Goal: Transaction & Acquisition: Book appointment/travel/reservation

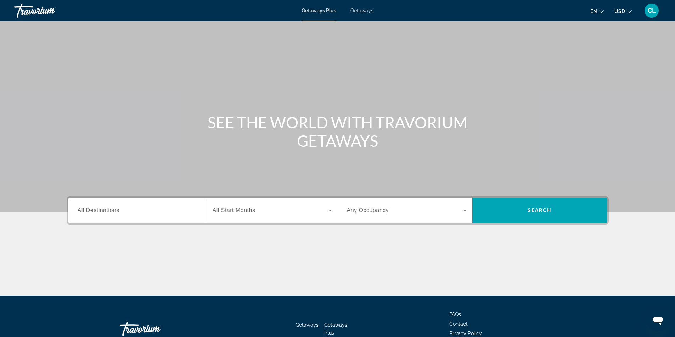
click at [116, 209] on span "All Destinations" at bounding box center [99, 210] width 42 height 6
click at [116, 209] on input "Destination All Destinations" at bounding box center [138, 211] width 120 height 8
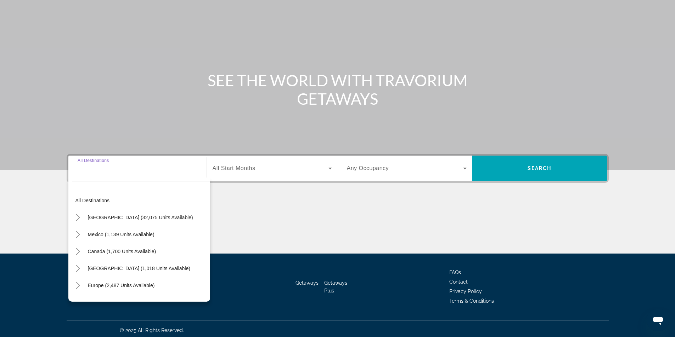
scroll to position [45, 0]
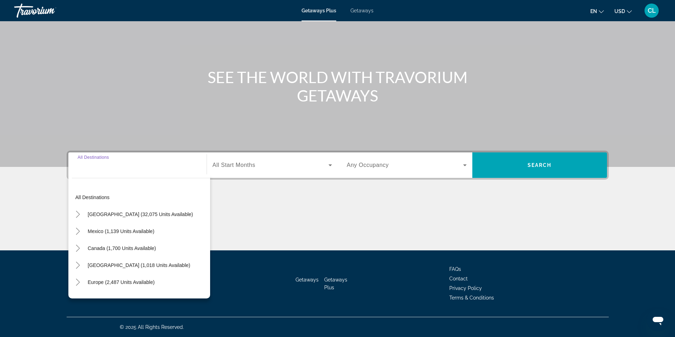
click at [120, 168] on input "Destination All Destinations" at bounding box center [138, 165] width 120 height 8
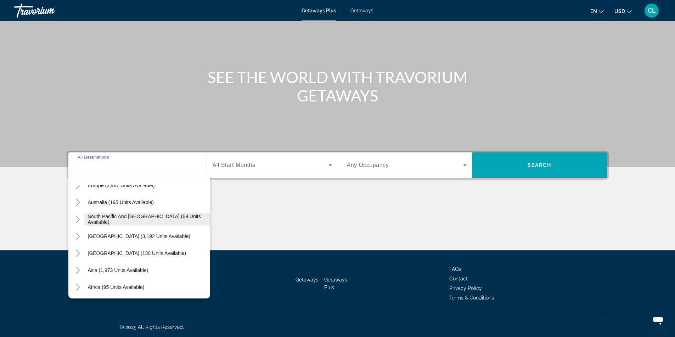
scroll to position [115, 0]
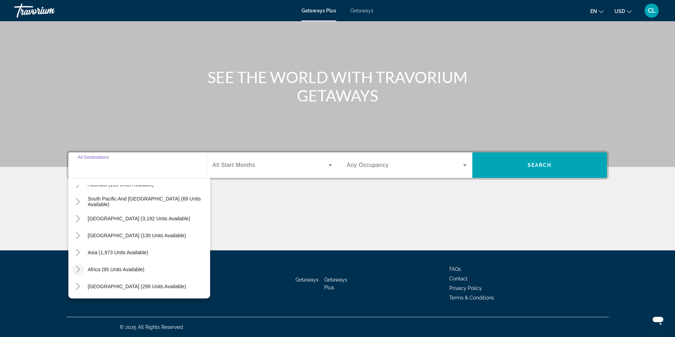
click at [79, 270] on icon "Toggle Africa (95 units available)" at bounding box center [78, 269] width 4 height 7
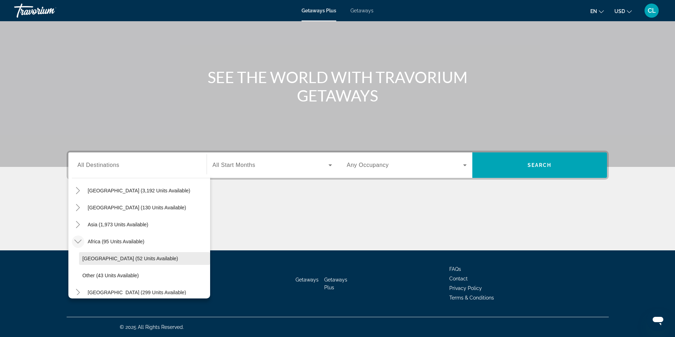
scroll to position [149, 0]
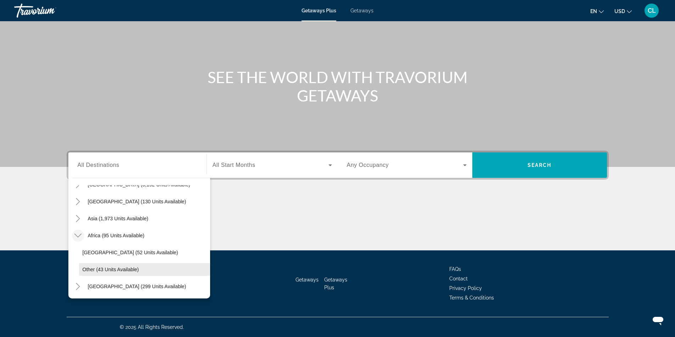
click at [127, 268] on span "Other (43 units available)" at bounding box center [110, 270] width 56 height 6
type input "**********"
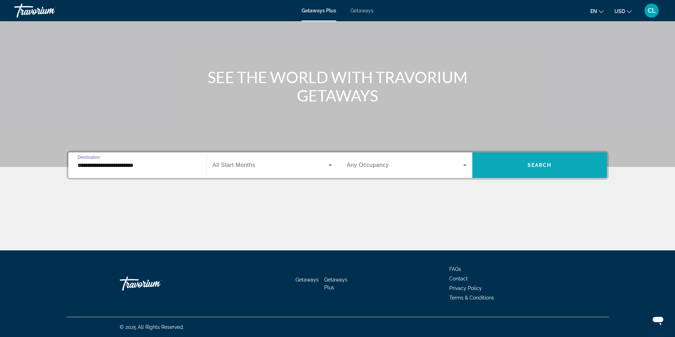
click at [556, 162] on span "Search widget" at bounding box center [539, 165] width 135 height 17
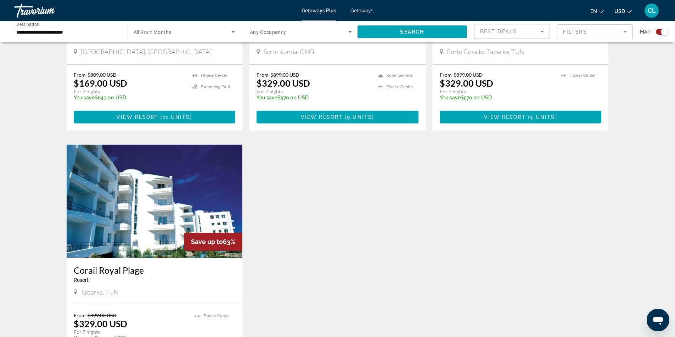
scroll to position [298, 0]
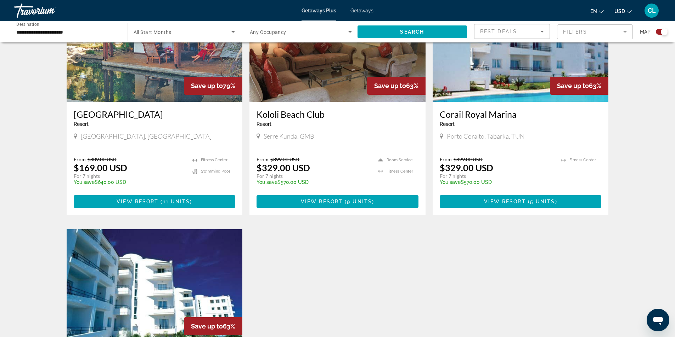
click at [170, 85] on img "Main content" at bounding box center [155, 45] width 176 height 113
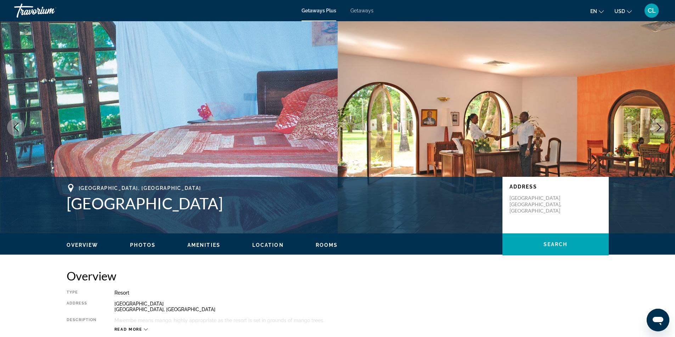
click at [656, 125] on icon "Next image" at bounding box center [658, 127] width 8 height 8
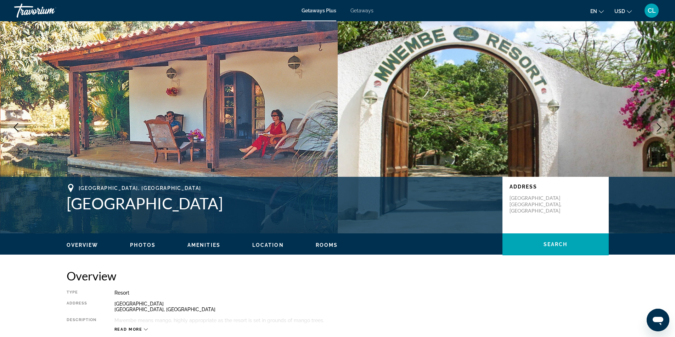
click at [656, 125] on icon "Next image" at bounding box center [658, 127] width 8 height 8
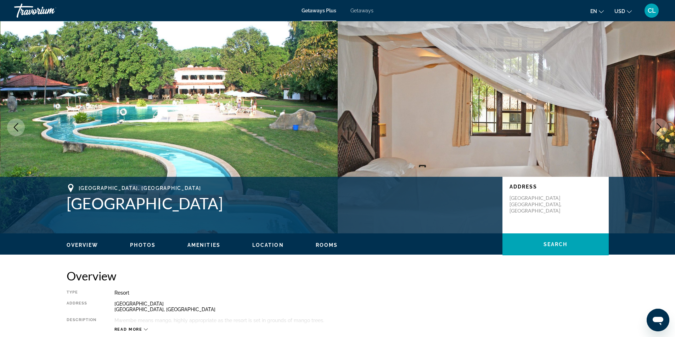
click at [656, 125] on icon "Next image" at bounding box center [658, 127] width 8 height 8
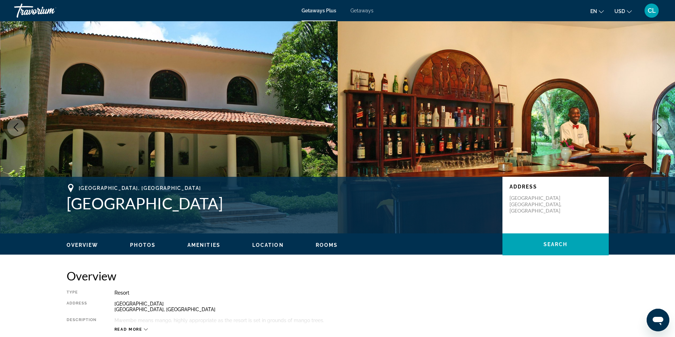
click at [656, 125] on icon "Next image" at bounding box center [658, 127] width 8 height 8
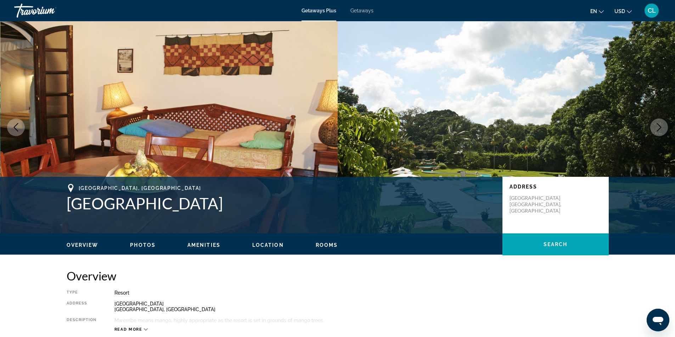
click at [656, 125] on icon "Next image" at bounding box center [658, 127] width 8 height 8
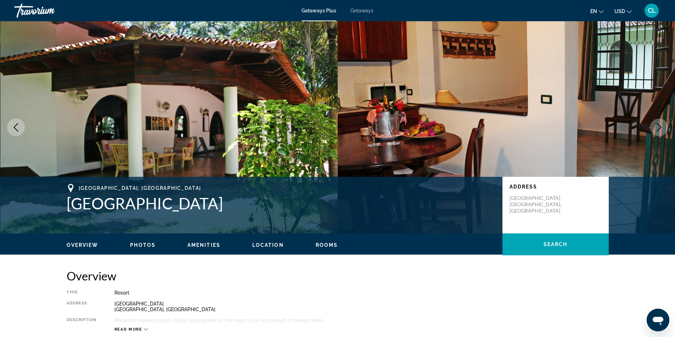
click at [656, 125] on icon "Next image" at bounding box center [658, 127] width 8 height 8
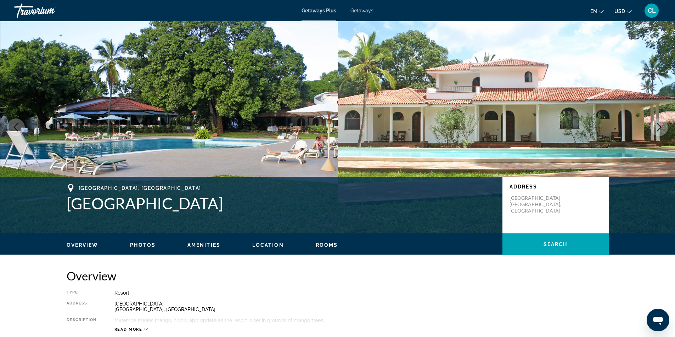
click at [656, 125] on icon "Next image" at bounding box center [658, 127] width 8 height 8
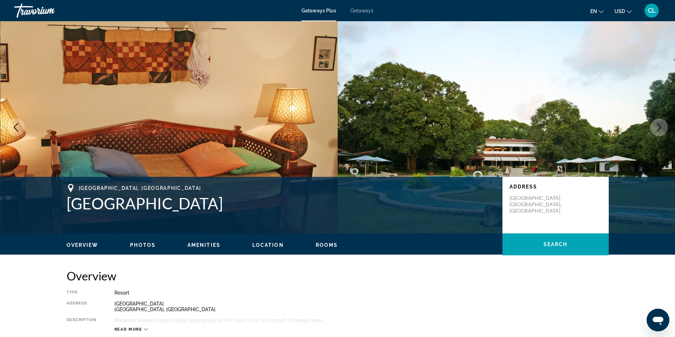
click at [656, 125] on icon "Next image" at bounding box center [658, 127] width 8 height 8
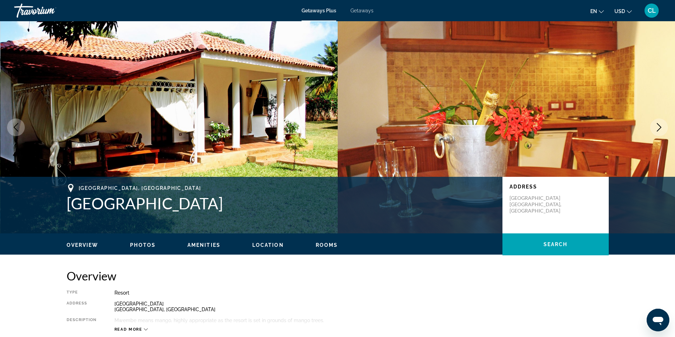
click at [656, 125] on icon "Next image" at bounding box center [658, 127] width 8 height 8
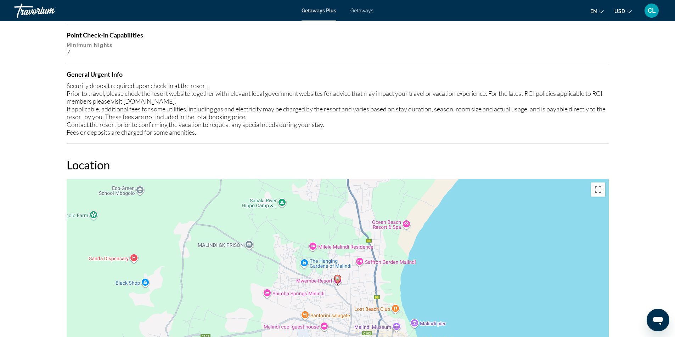
scroll to position [814, 0]
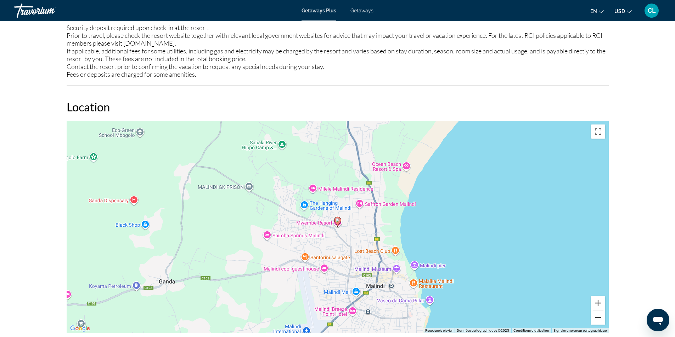
click at [601, 320] on button "Zoom arrière" at bounding box center [598, 318] width 14 height 14
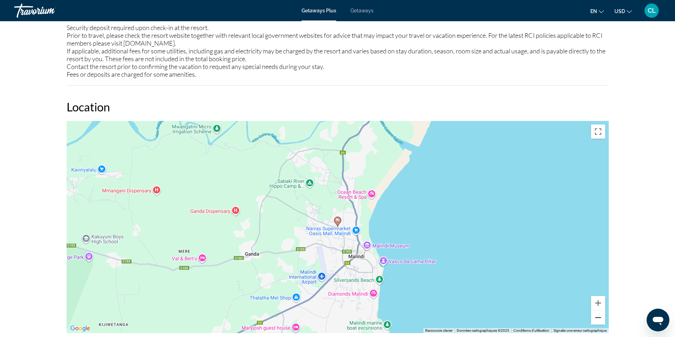
click at [601, 320] on button "Zoom arrière" at bounding box center [598, 318] width 14 height 14
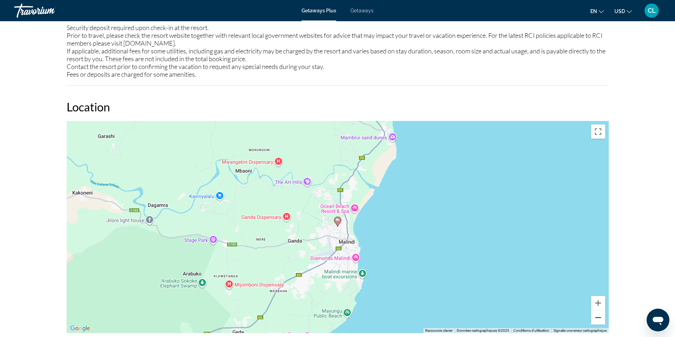
click at [601, 320] on button "Zoom arrière" at bounding box center [598, 318] width 14 height 14
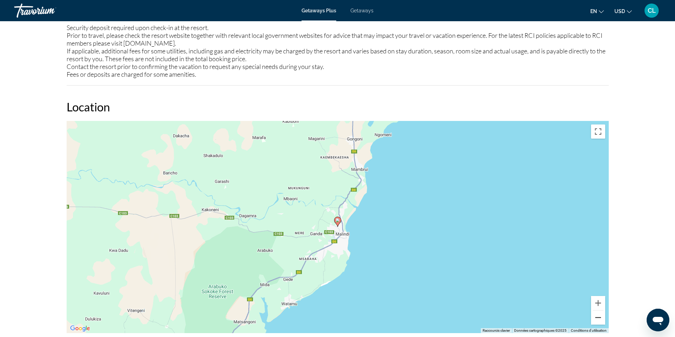
click at [601, 320] on button "Zoom arrière" at bounding box center [598, 318] width 14 height 14
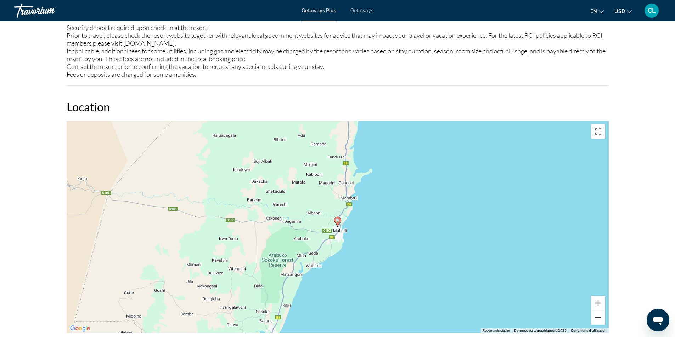
click at [601, 320] on button "Zoom arrière" at bounding box center [598, 318] width 14 height 14
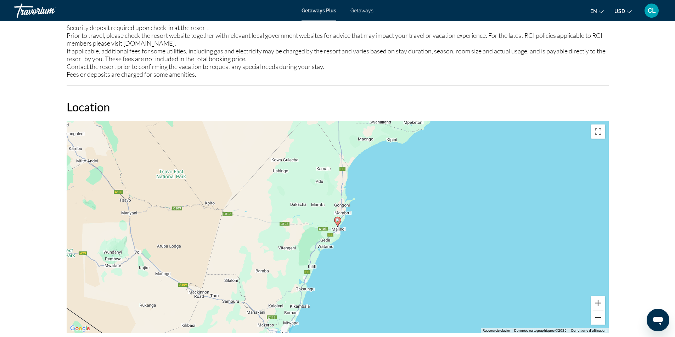
click at [601, 320] on button "Zoom arrière" at bounding box center [598, 318] width 14 height 14
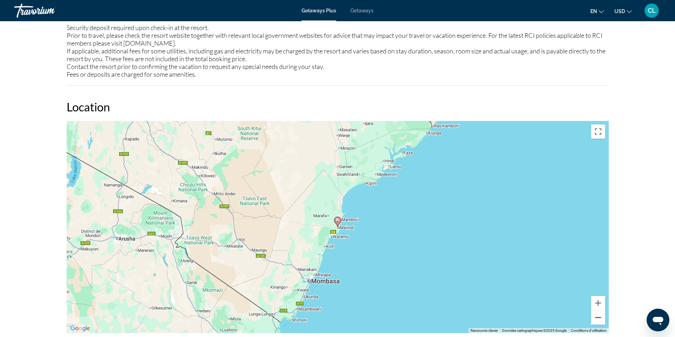
click at [601, 320] on button "Zoom arrière" at bounding box center [598, 318] width 14 height 14
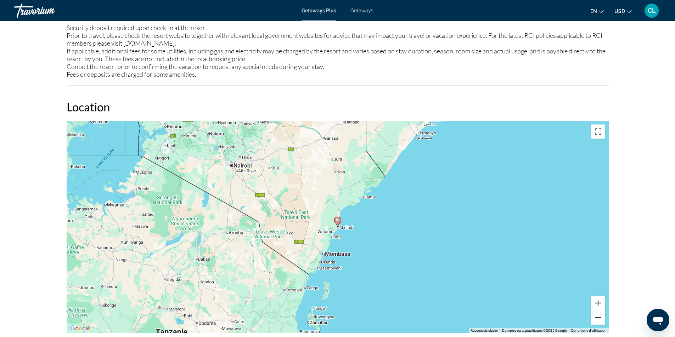
click at [601, 320] on button "Zoom arrière" at bounding box center [598, 318] width 14 height 14
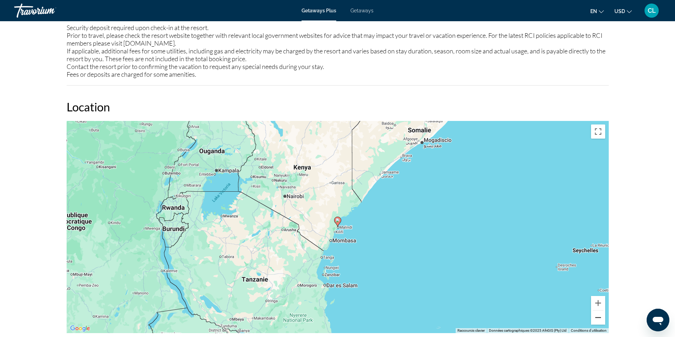
click at [601, 320] on button "Zoom arrière" at bounding box center [598, 318] width 14 height 14
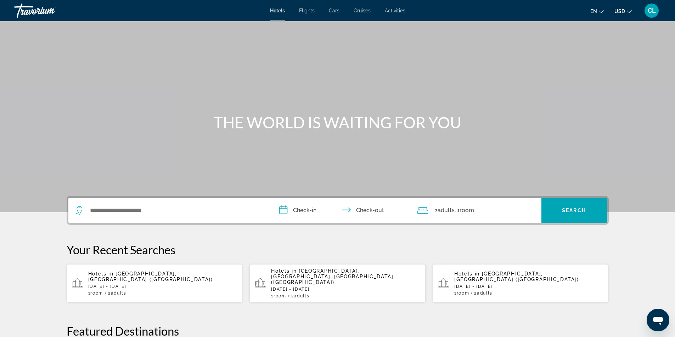
click at [616, 11] on span "USD" at bounding box center [619, 11] width 11 height 6
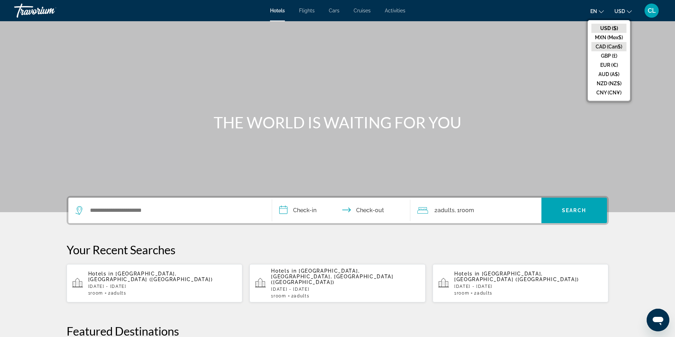
click at [611, 42] on button "CAD (Can$)" at bounding box center [608, 46] width 35 height 9
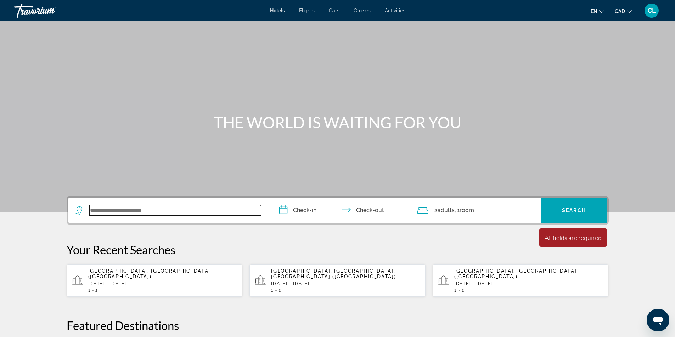
click at [104, 206] on input "Search widget" at bounding box center [175, 210] width 172 height 11
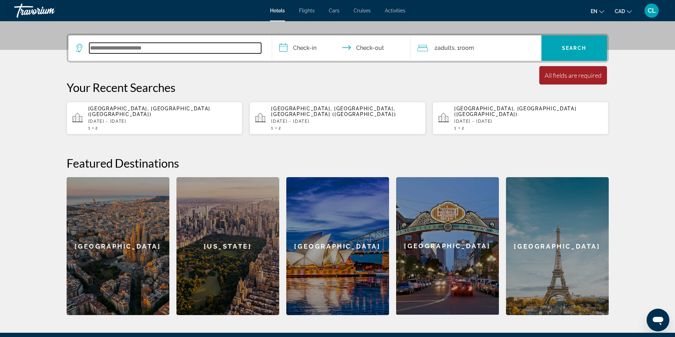
scroll to position [173, 0]
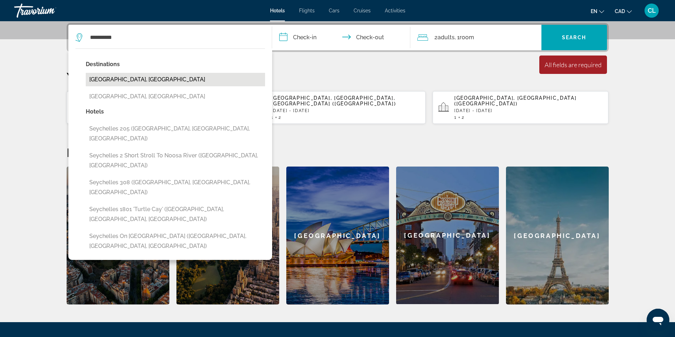
click at [149, 81] on button "[GEOGRAPHIC_DATA], [GEOGRAPHIC_DATA]" at bounding box center [175, 79] width 179 height 13
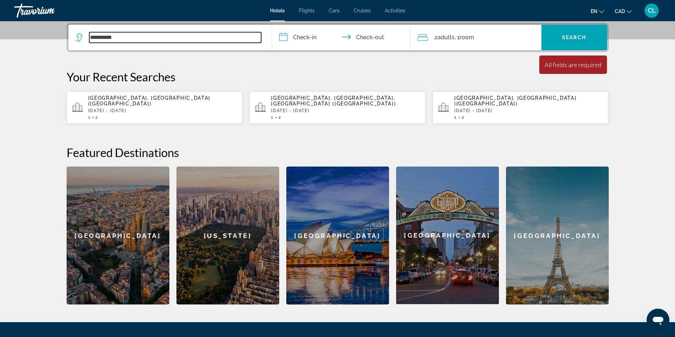
type input "**********"
click at [313, 35] on input "**********" at bounding box center [342, 39] width 141 height 28
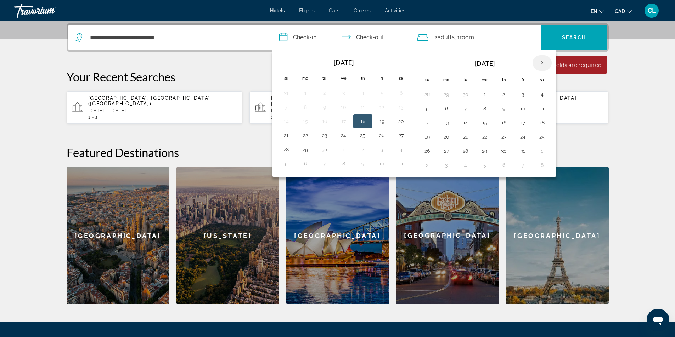
click at [537, 62] on th "Next month" at bounding box center [541, 63] width 19 height 16
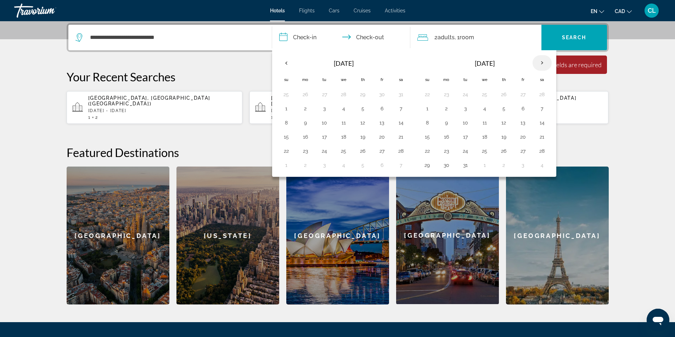
click at [537, 62] on th "Next month" at bounding box center [541, 63] width 19 height 16
click at [426, 150] on button "28" at bounding box center [426, 151] width 11 height 10
click at [538, 61] on th "Next month" at bounding box center [541, 63] width 19 height 16
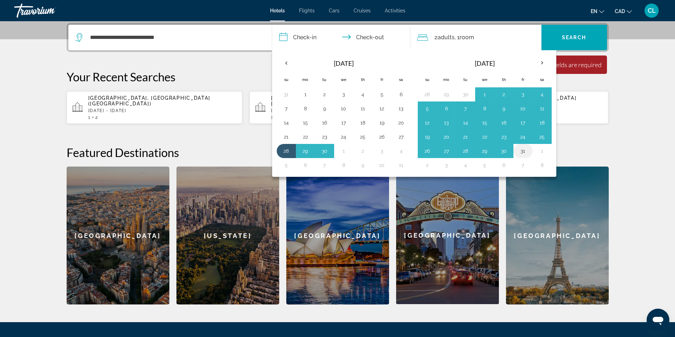
click at [523, 152] on button "31" at bounding box center [522, 151] width 11 height 10
type input "**********"
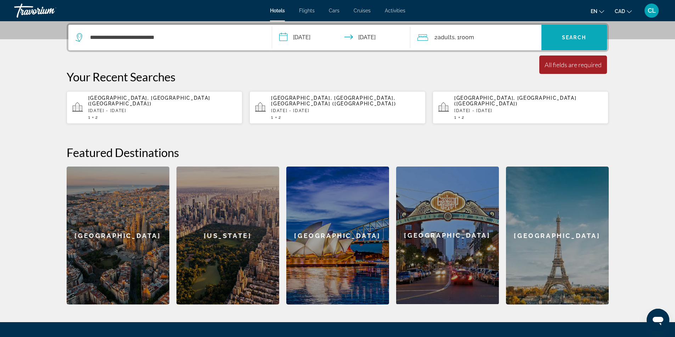
click at [564, 40] on span "Search widget" at bounding box center [574, 37] width 66 height 17
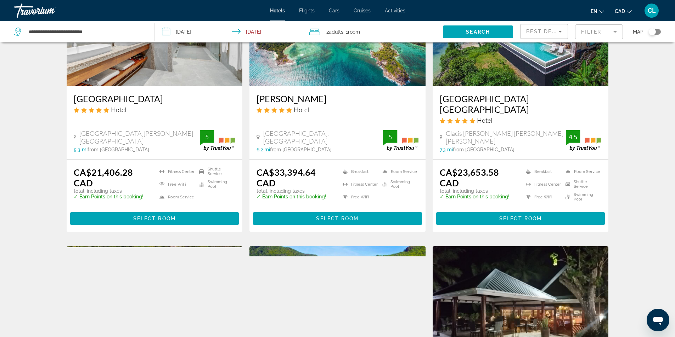
scroll to position [602, 0]
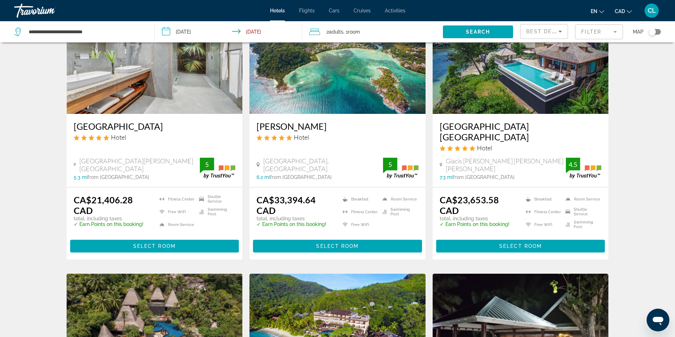
click at [550, 29] on span "Best Deals" at bounding box center [544, 32] width 37 height 6
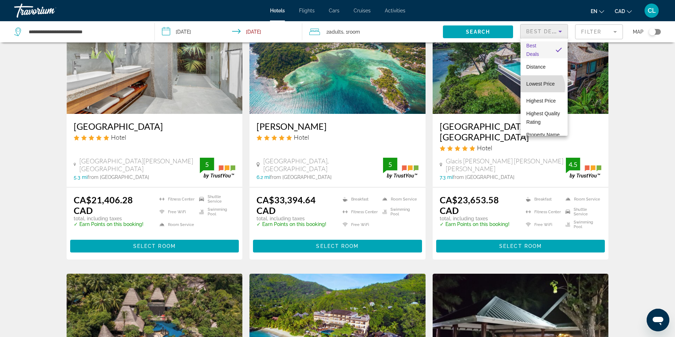
click at [540, 87] on span "Lowest Price" at bounding box center [540, 84] width 28 height 8
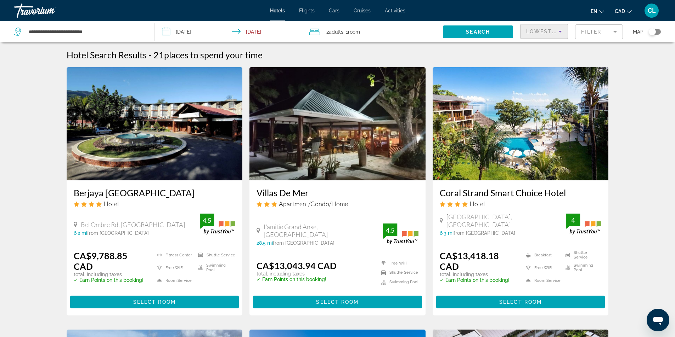
click at [192, 36] on input "**********" at bounding box center [230, 32] width 150 height 23
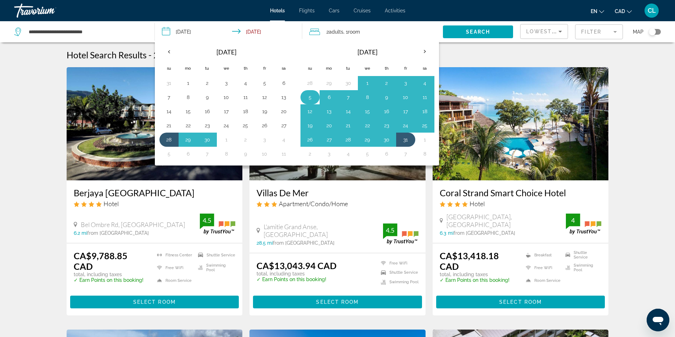
click at [306, 97] on button "5" at bounding box center [309, 97] width 11 height 10
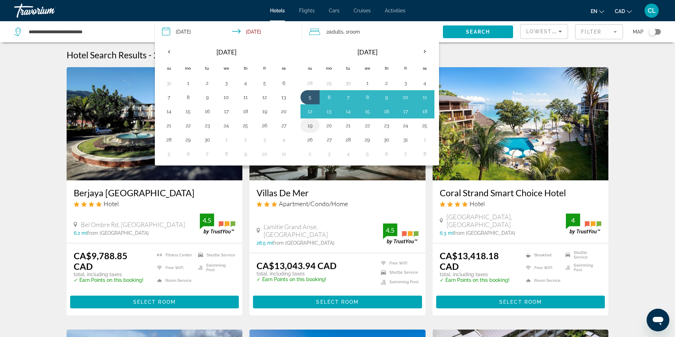
click at [309, 127] on button "19" at bounding box center [309, 126] width 11 height 10
type input "**********"
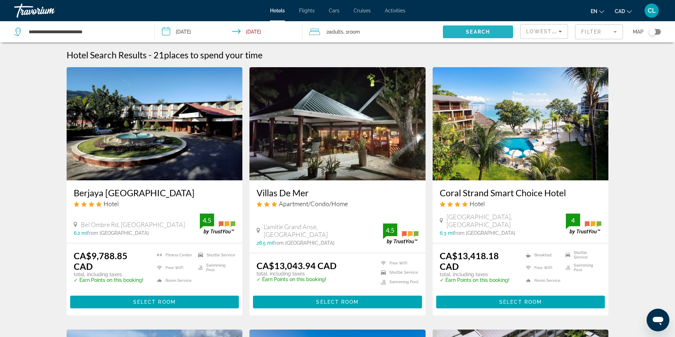
click at [472, 35] on span "Search widget" at bounding box center [478, 31] width 70 height 17
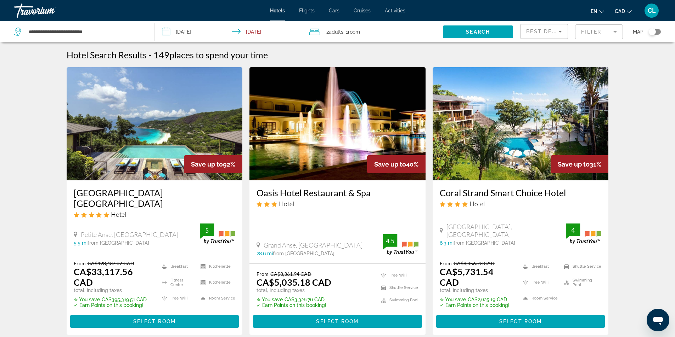
click at [164, 192] on h3 "Four Seasons Resort Seychelles" at bounding box center [155, 198] width 162 height 21
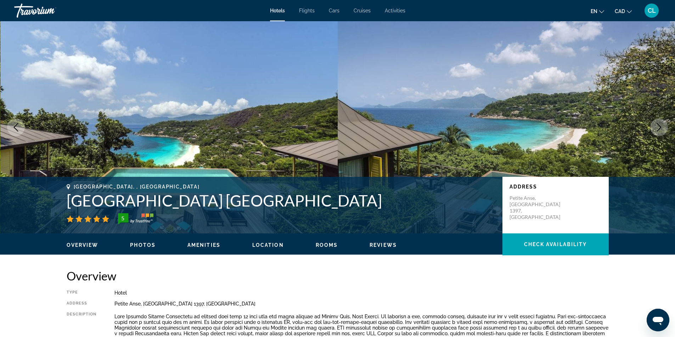
click at [655, 125] on icon "Next image" at bounding box center [658, 127] width 8 height 8
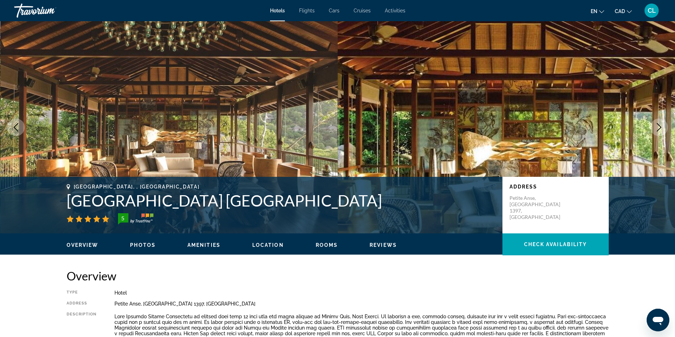
click at [650, 125] on button "Next image" at bounding box center [659, 128] width 18 height 18
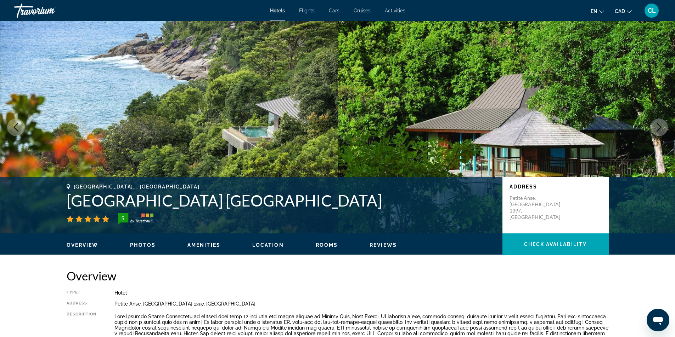
click at [650, 125] on button "Next image" at bounding box center [659, 128] width 18 height 18
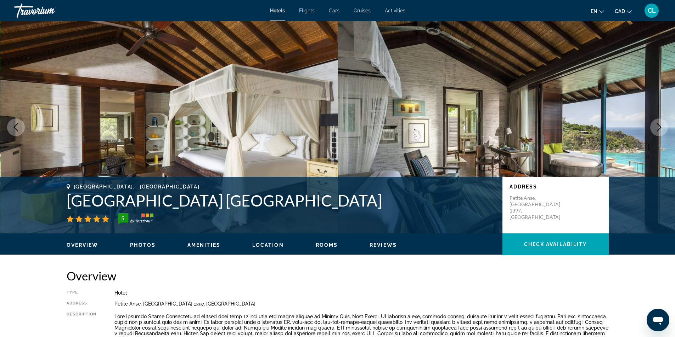
click at [650, 125] on button "Next image" at bounding box center [659, 128] width 18 height 18
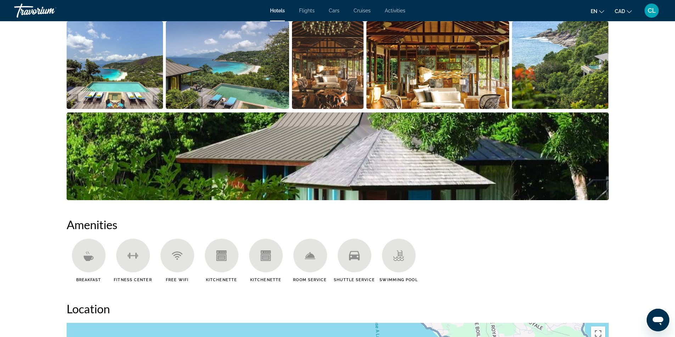
scroll to position [496, 0]
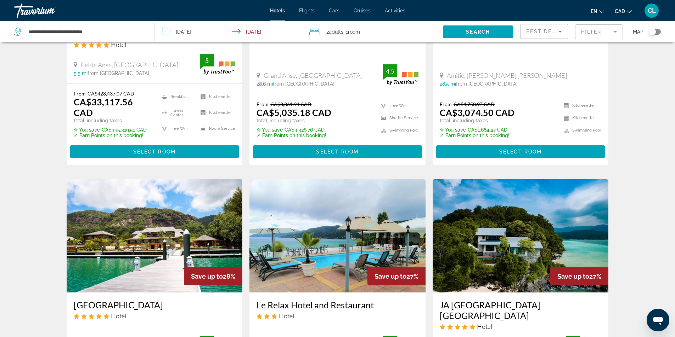
scroll to position [212, 0]
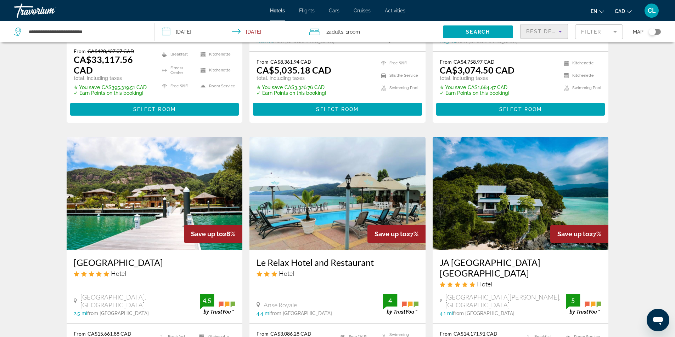
click at [541, 34] on span "Best Deals" at bounding box center [544, 32] width 37 height 6
click at [537, 82] on span "Lowest Price" at bounding box center [540, 84] width 28 height 6
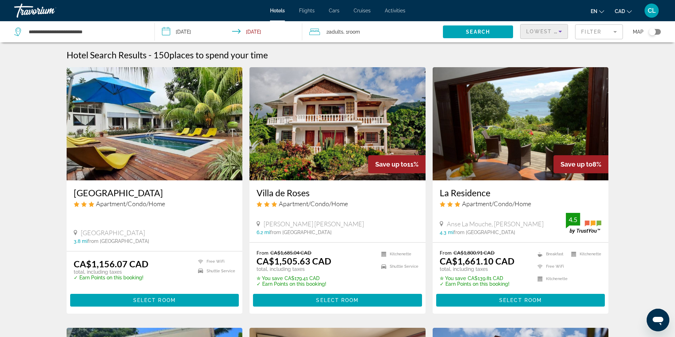
click at [183, 129] on img "Main content" at bounding box center [155, 123] width 176 height 113
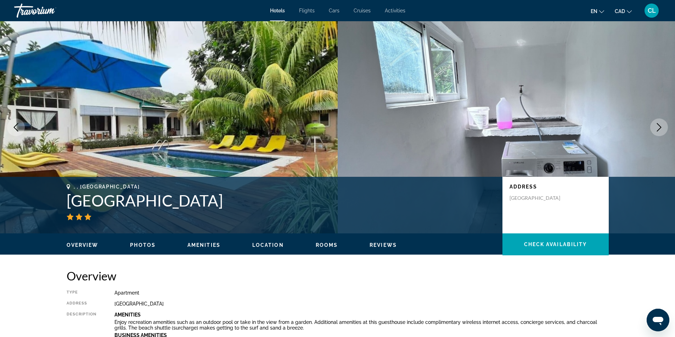
click at [659, 125] on icon "Next image" at bounding box center [658, 127] width 8 height 8
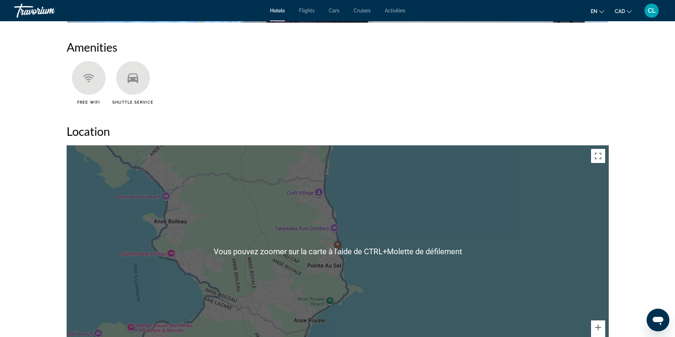
scroll to position [602, 0]
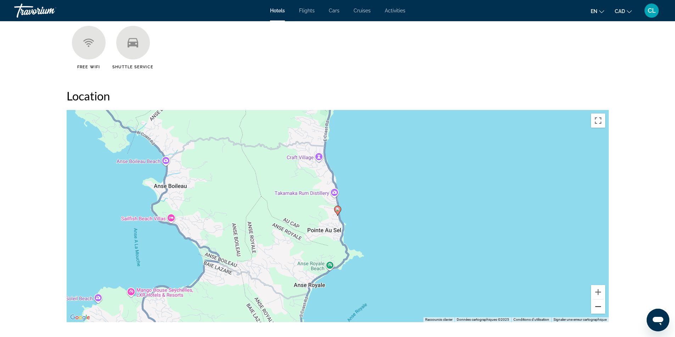
click at [598, 306] on button "Zoom arrière" at bounding box center [598, 307] width 14 height 14
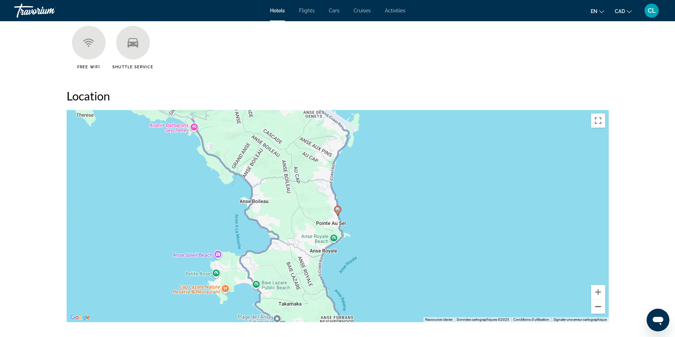
click at [598, 306] on button "Zoom arrière" at bounding box center [598, 307] width 14 height 14
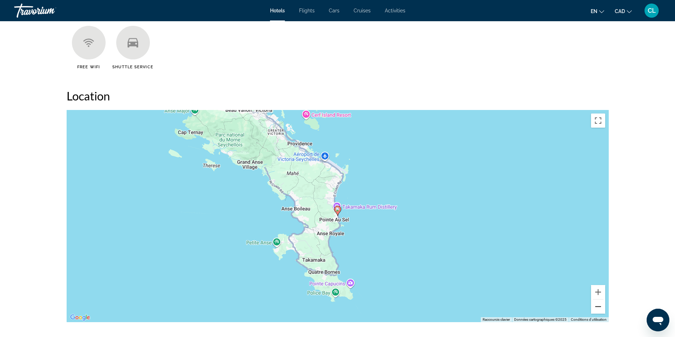
click at [598, 306] on button "Zoom arrière" at bounding box center [598, 307] width 14 height 14
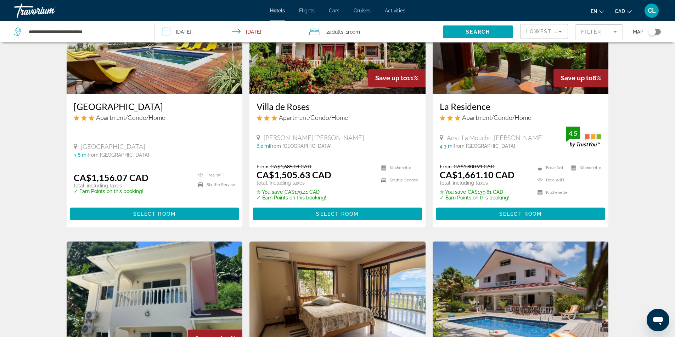
scroll to position [71, 0]
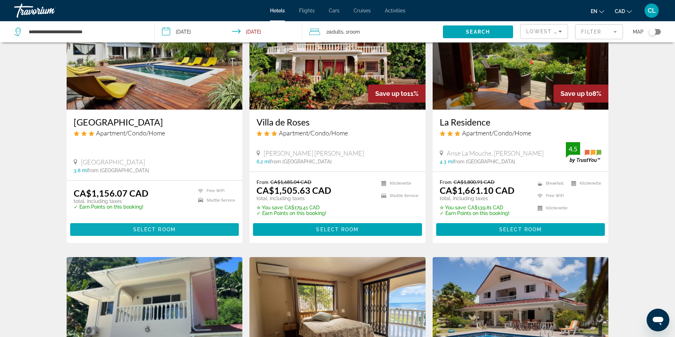
click at [215, 231] on span "Main content" at bounding box center [154, 229] width 169 height 17
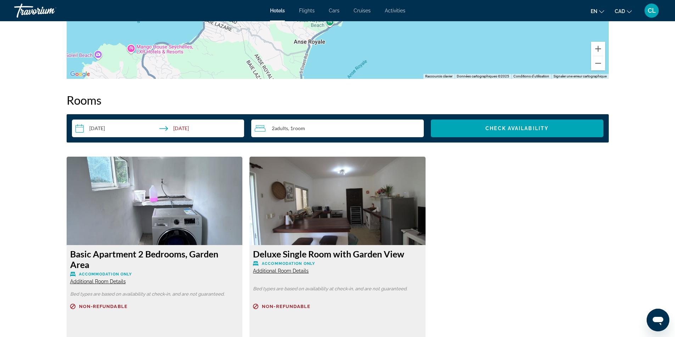
scroll to position [921, 0]
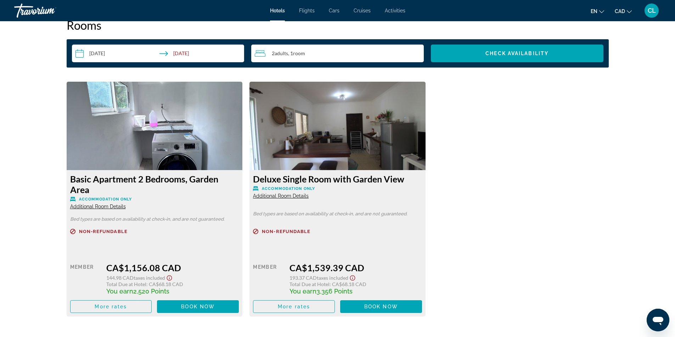
click at [107, 207] on span "Additional Room Details" at bounding box center [98, 207] width 56 height 6
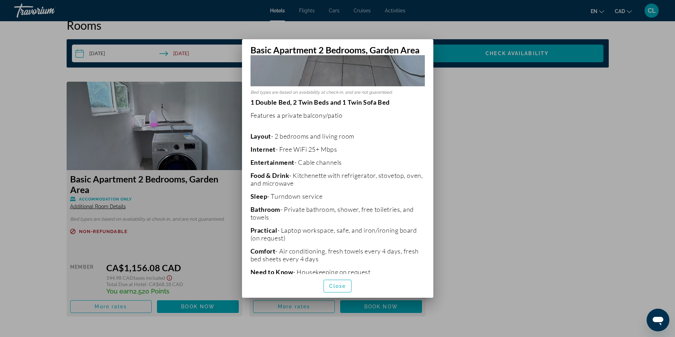
scroll to position [212, 0]
click at [330, 289] on span "Close" at bounding box center [337, 287] width 17 height 6
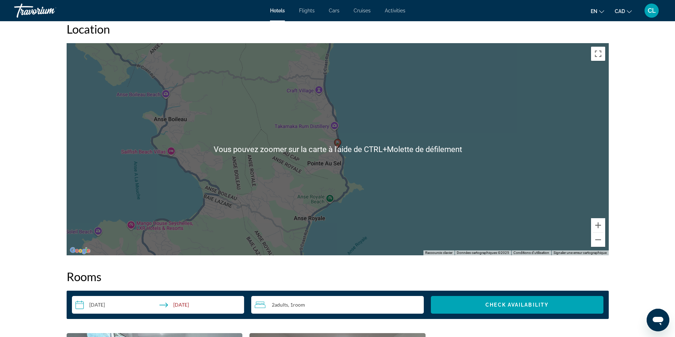
scroll to position [602, 0]
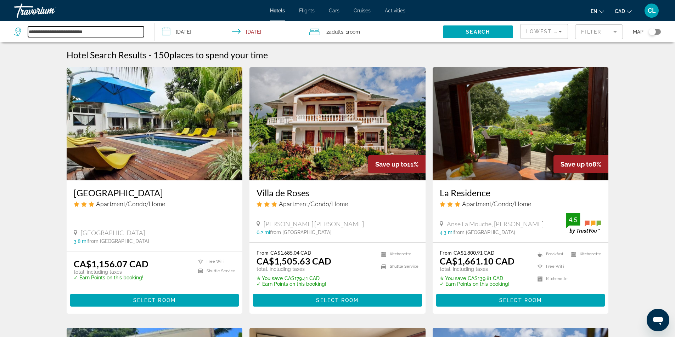
drag, startPoint x: 53, startPoint y: 25, endPoint x: 9, endPoint y: 28, distance: 44.0
click at [9, 28] on app-destination-search "**********" at bounding box center [77, 31] width 155 height 21
click at [129, 33] on input "**********" at bounding box center [86, 32] width 116 height 11
type input "*"
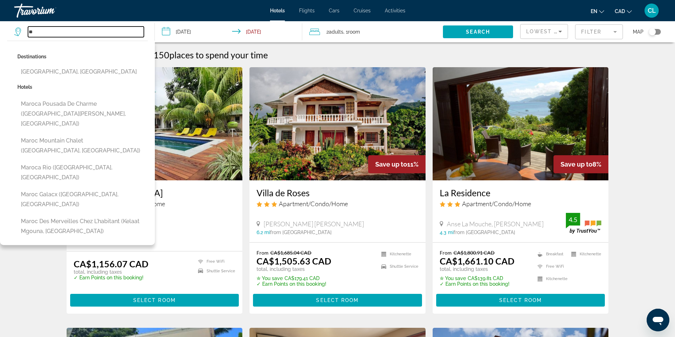
type input "*"
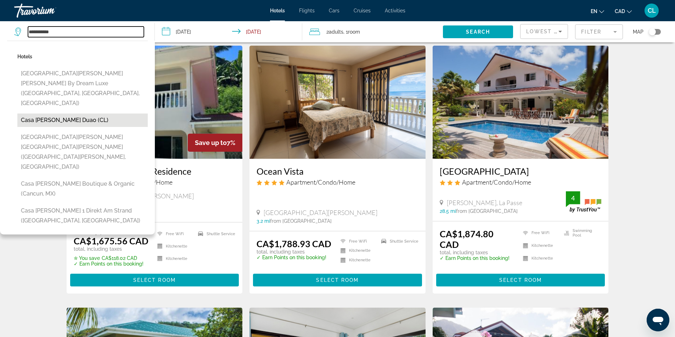
scroll to position [283, 0]
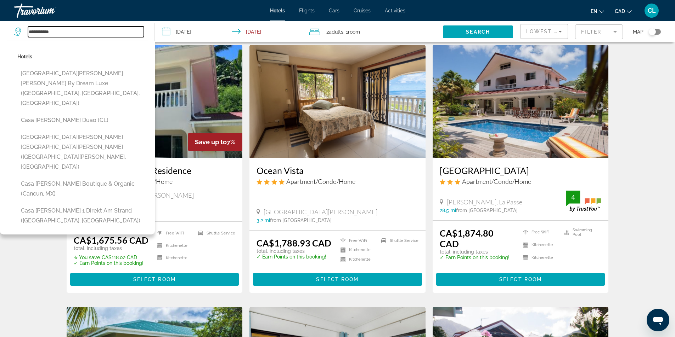
click at [80, 30] on input "**********" at bounding box center [86, 32] width 116 height 11
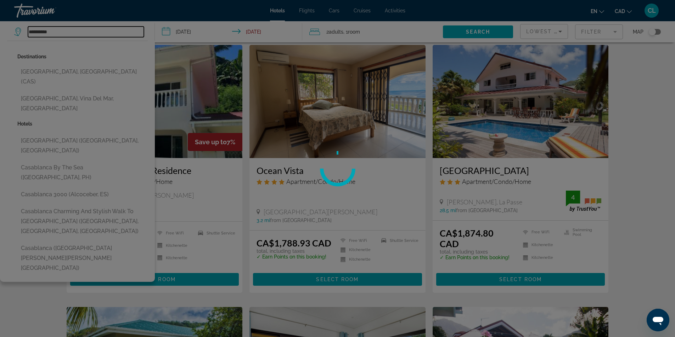
type input "**********"
click at [56, 70] on div at bounding box center [337, 168] width 675 height 337
click at [496, 29] on div at bounding box center [337, 168] width 675 height 337
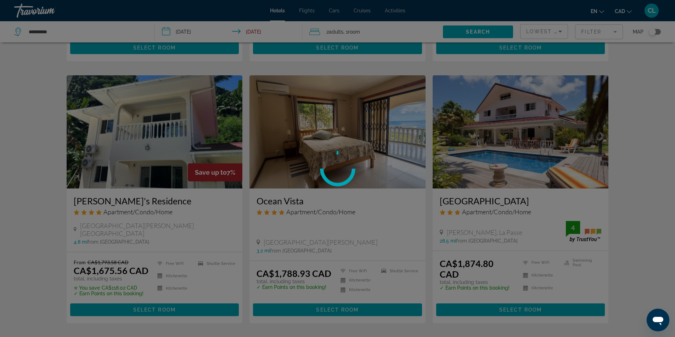
scroll to position [248, 0]
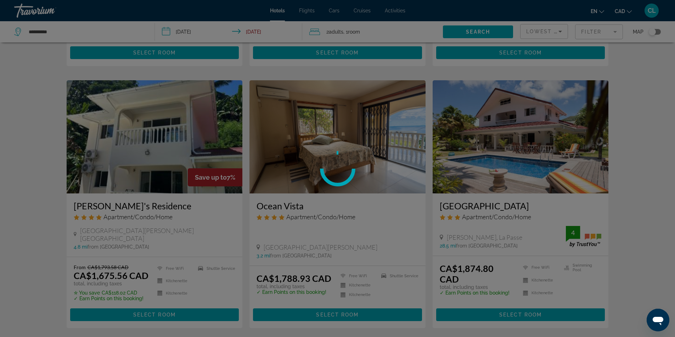
drag, startPoint x: 55, startPoint y: 29, endPoint x: 62, endPoint y: 36, distance: 10.0
click at [56, 31] on div at bounding box center [337, 168] width 675 height 337
click at [61, 34] on div at bounding box center [337, 168] width 675 height 337
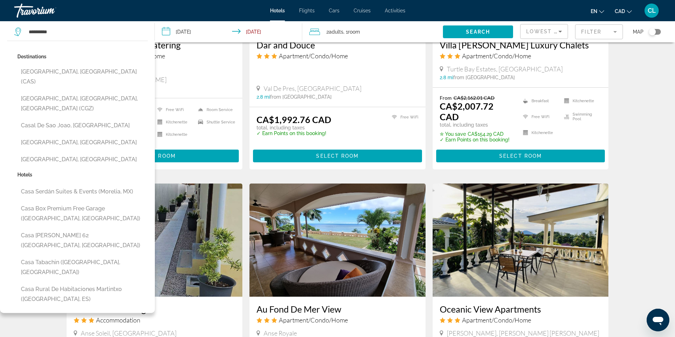
scroll to position [744, 0]
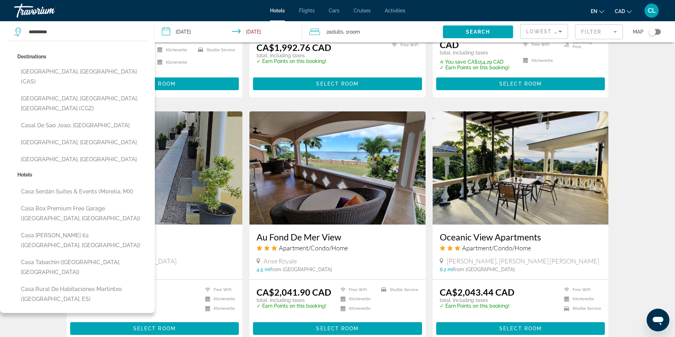
drag, startPoint x: 16, startPoint y: 276, endPoint x: 19, endPoint y: 274, distance: 4.3
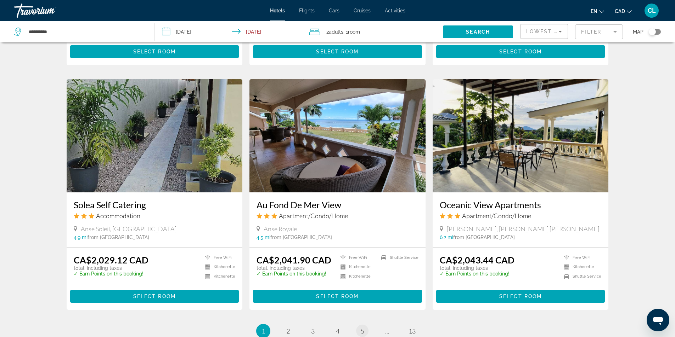
scroll to position [859, 0]
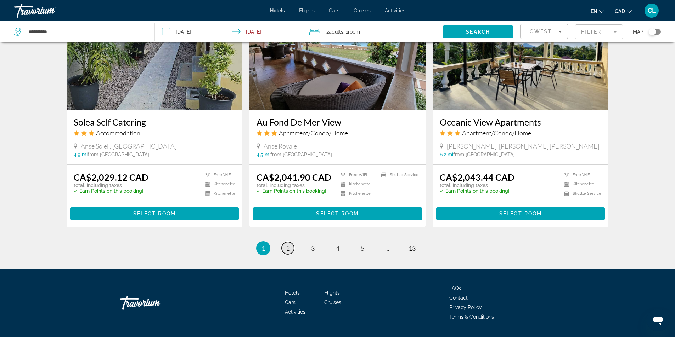
click at [289, 242] on link "page 2" at bounding box center [287, 248] width 12 height 12
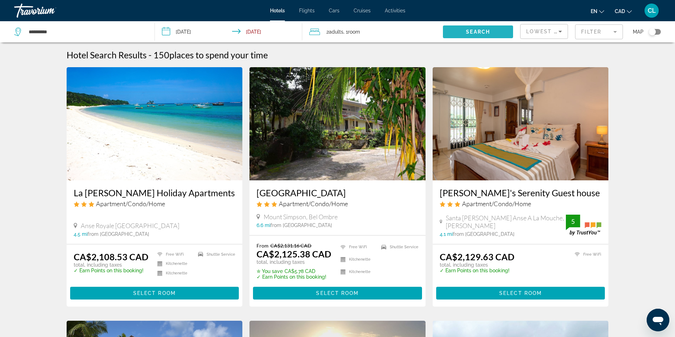
click at [452, 36] on span "Search widget" at bounding box center [478, 31] width 70 height 17
click at [452, 35] on span "Search widget" at bounding box center [478, 31] width 70 height 17
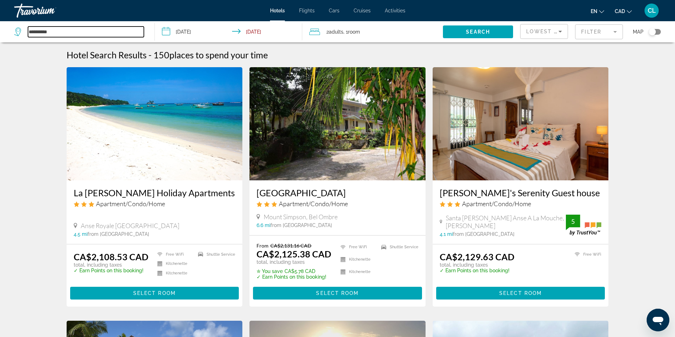
click at [89, 31] on input "**********" at bounding box center [86, 32] width 116 height 11
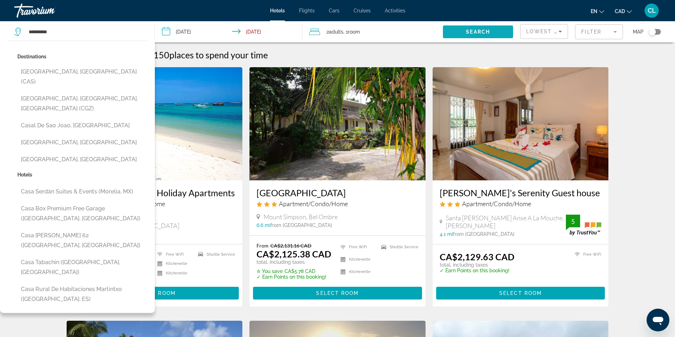
click at [498, 36] on span "Search widget" at bounding box center [478, 31] width 70 height 17
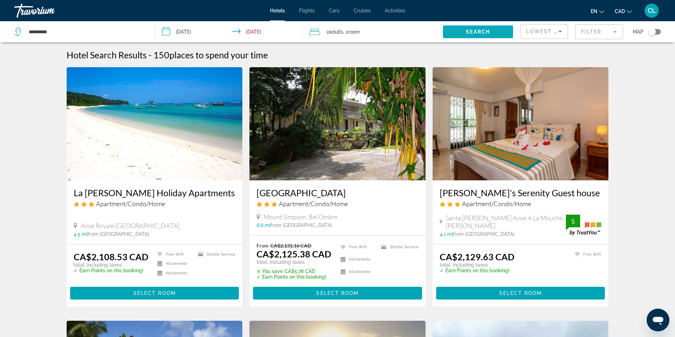
click at [488, 33] on span "Search" at bounding box center [478, 32] width 24 height 6
click at [487, 32] on span "Search" at bounding box center [478, 32] width 24 height 6
click at [310, 8] on span "Flights" at bounding box center [307, 11] width 16 height 6
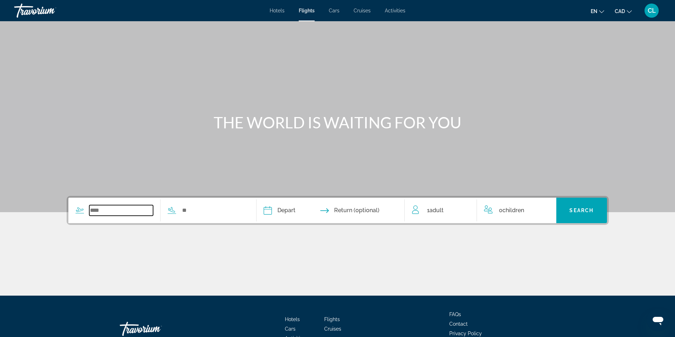
click at [138, 212] on input "Search widget" at bounding box center [121, 210] width 64 height 11
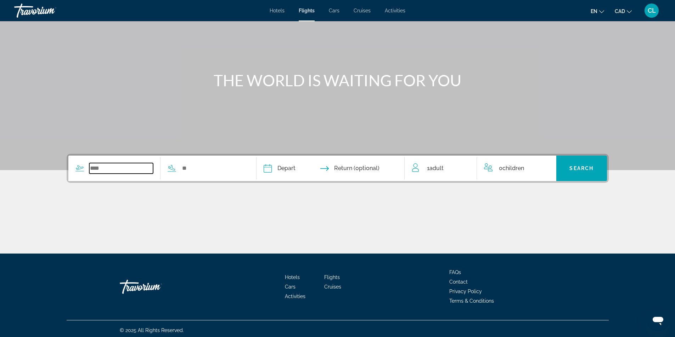
scroll to position [45, 0]
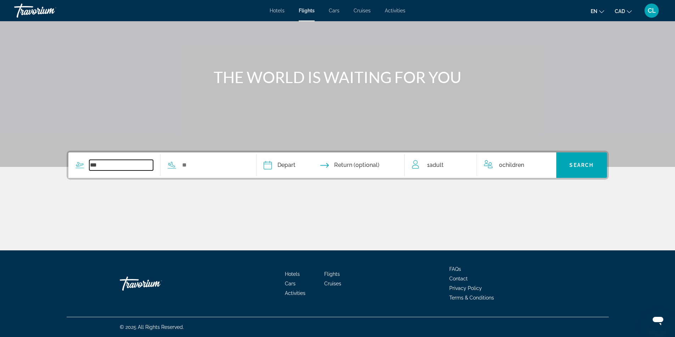
type input "***"
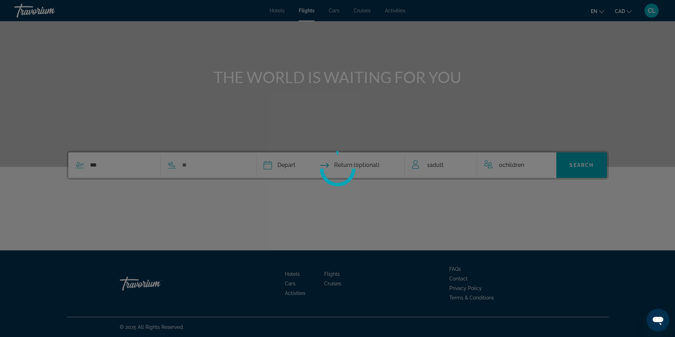
click at [188, 173] on div at bounding box center [337, 168] width 675 height 337
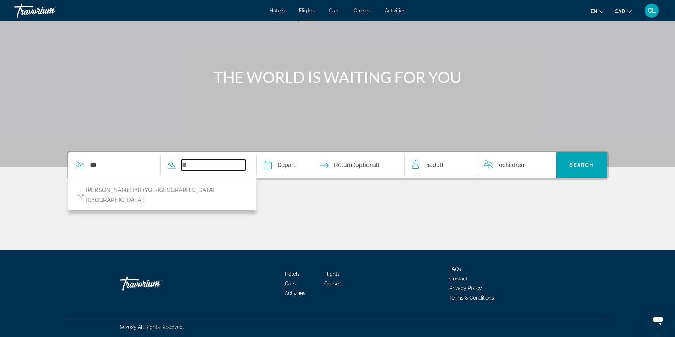
click at [199, 166] on input "Search widget" at bounding box center [213, 165] width 64 height 11
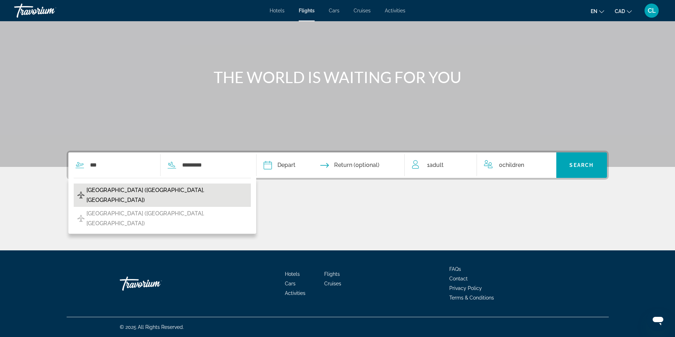
click at [226, 192] on span "[GEOGRAPHIC_DATA] ([GEOGRAPHIC_DATA], [GEOGRAPHIC_DATA])" at bounding box center [166, 196] width 161 height 20
type input "**********"
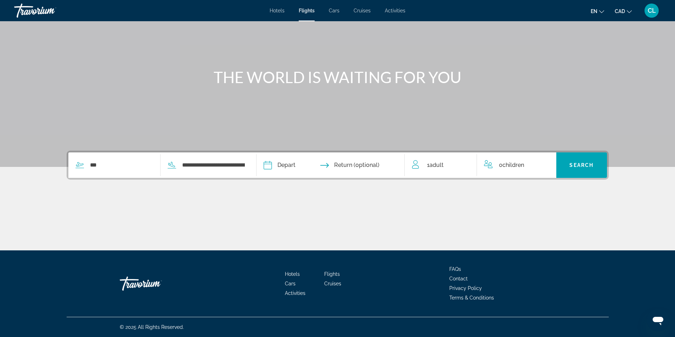
click at [281, 166] on input "Depart date" at bounding box center [298, 167] width 73 height 28
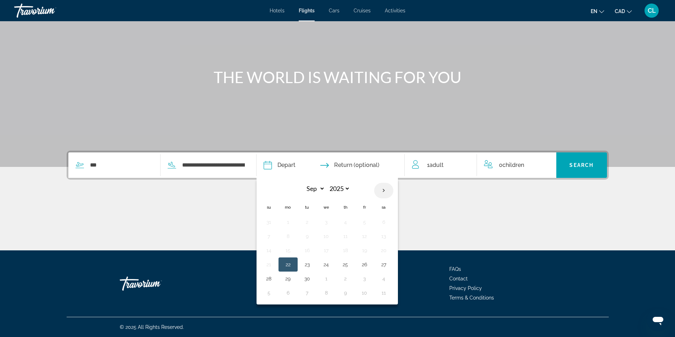
click at [386, 190] on th "Next month" at bounding box center [383, 191] width 19 height 16
click at [385, 190] on th "Next month" at bounding box center [383, 191] width 19 height 16
click at [387, 192] on th "Next month" at bounding box center [383, 191] width 19 height 16
select select "*"
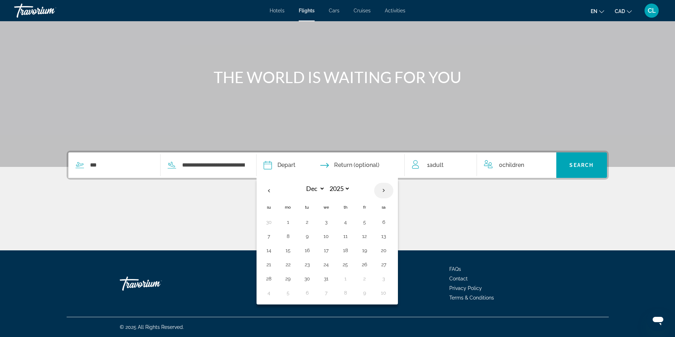
select select "****"
click at [387, 192] on th "Next month" at bounding box center [383, 191] width 19 height 16
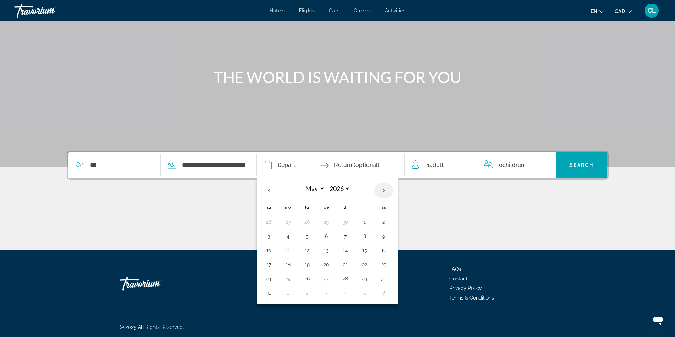
click at [387, 192] on th "Next month" at bounding box center [383, 191] width 19 height 16
click at [389, 187] on th "Next month" at bounding box center [383, 191] width 19 height 16
select select "*"
click at [271, 234] on button "5" at bounding box center [268, 237] width 11 height 10
type input "**********"
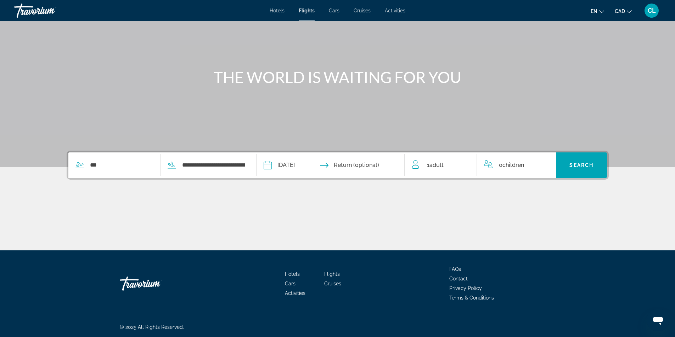
click at [367, 171] on input "Return date" at bounding box center [370, 167] width 73 height 28
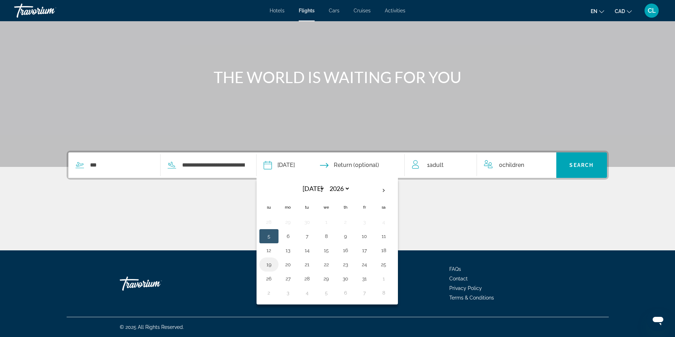
click at [271, 264] on button "19" at bounding box center [268, 265] width 11 height 10
type input "**********"
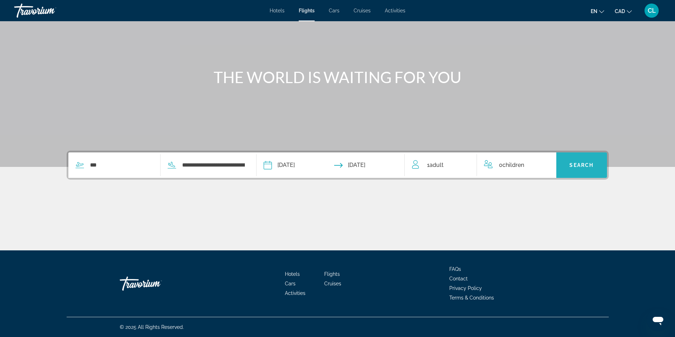
click at [564, 161] on span "Search widget" at bounding box center [581, 165] width 51 height 17
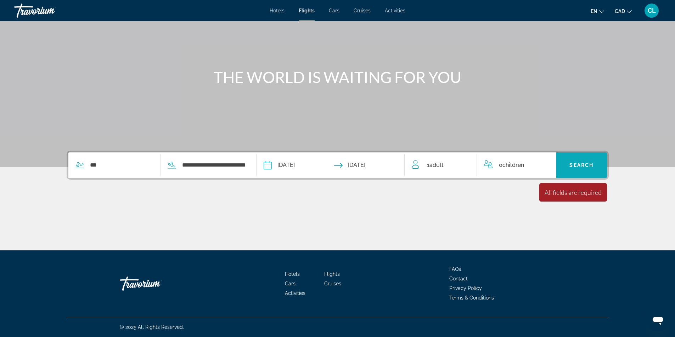
click at [597, 157] on span "Search widget" at bounding box center [581, 165] width 51 height 25
click at [593, 161] on span "Search widget" at bounding box center [581, 165] width 51 height 17
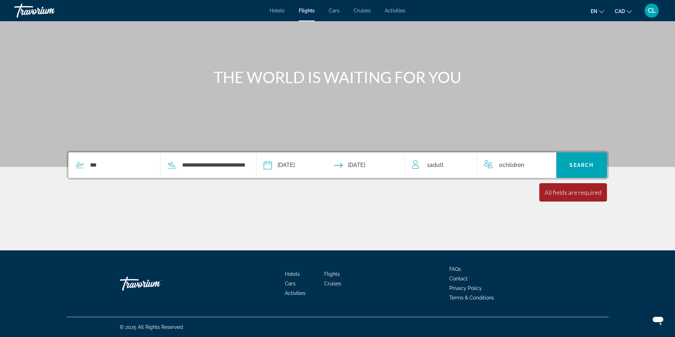
drag, startPoint x: 170, startPoint y: 161, endPoint x: 180, endPoint y: 162, distance: 9.6
click at [171, 161] on div "**********" at bounding box center [202, 165] width 85 height 11
click at [184, 163] on input "**********" at bounding box center [213, 165] width 64 height 11
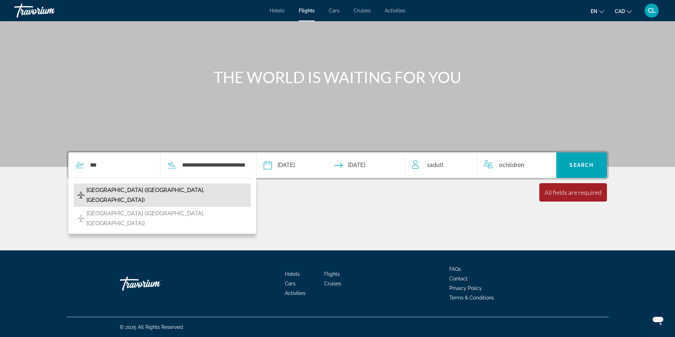
click at [166, 192] on span "[GEOGRAPHIC_DATA] ([GEOGRAPHIC_DATA], [GEOGRAPHIC_DATA])" at bounding box center [166, 196] width 161 height 20
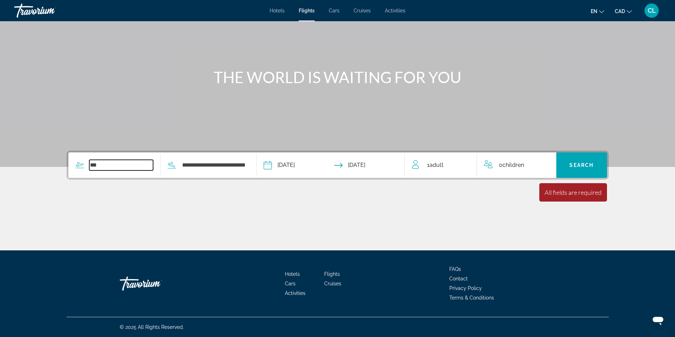
click at [112, 167] on input "***" at bounding box center [121, 165] width 64 height 11
click at [103, 165] on input "***" at bounding box center [121, 165] width 64 height 11
type input "*"
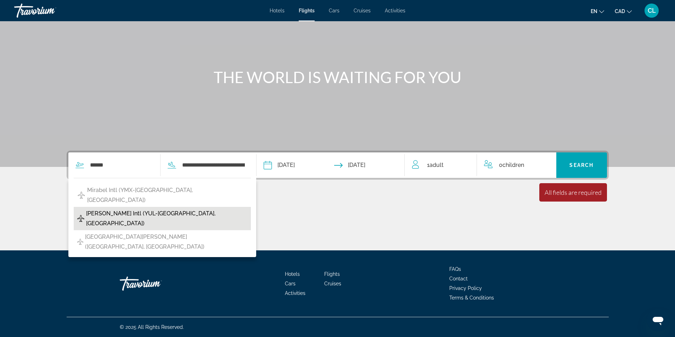
click at [123, 209] on span "[PERSON_NAME] Intl (YUL-[GEOGRAPHIC_DATA], [GEOGRAPHIC_DATA])" at bounding box center [166, 219] width 161 height 20
type input "**********"
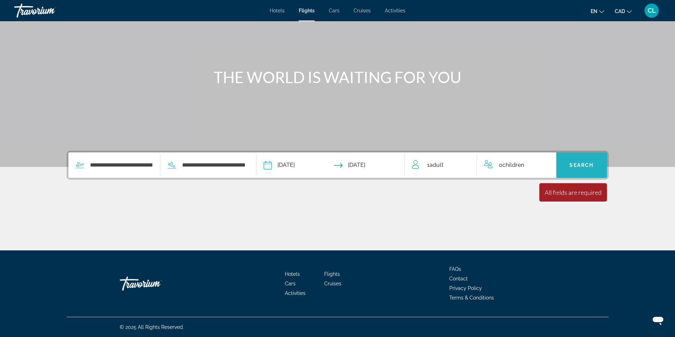
click at [578, 165] on span "Search" at bounding box center [581, 166] width 24 height 6
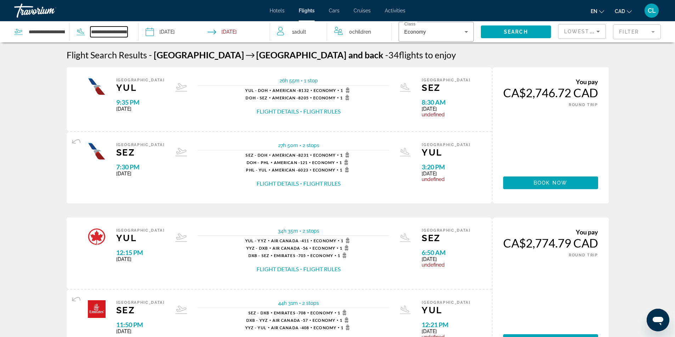
click at [96, 29] on input "**********" at bounding box center [109, 32] width 38 height 11
type input "**********"
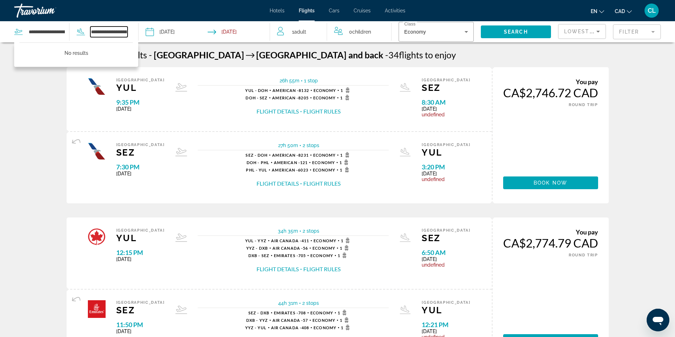
scroll to position [0, 100]
drag, startPoint x: 92, startPoint y: 31, endPoint x: 157, endPoint y: 31, distance: 65.5
click at [157, 31] on div "**********" at bounding box center [135, 31] width 270 height 21
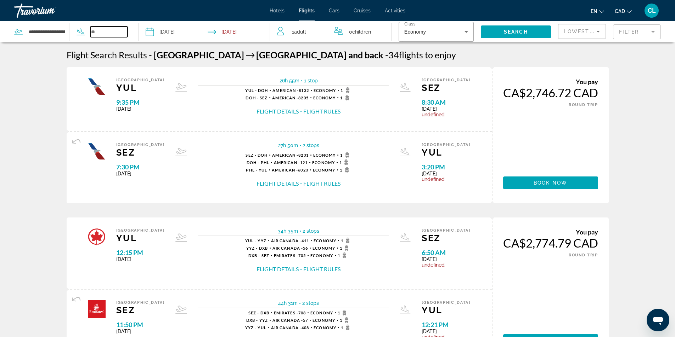
scroll to position [0, 0]
type input "*"
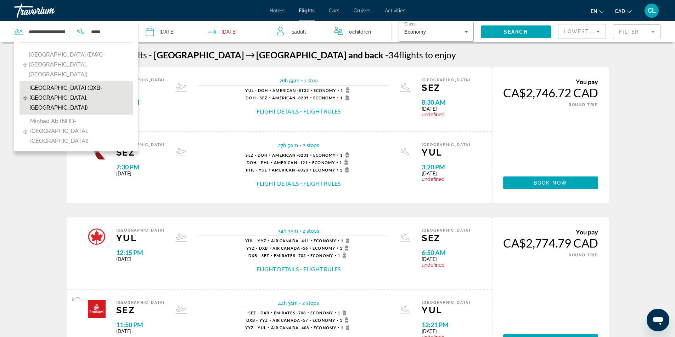
click at [113, 83] on span "[GEOGRAPHIC_DATA] (DXB-[GEOGRAPHIC_DATA], [GEOGRAPHIC_DATA])" at bounding box center [79, 98] width 100 height 30
type input "**********"
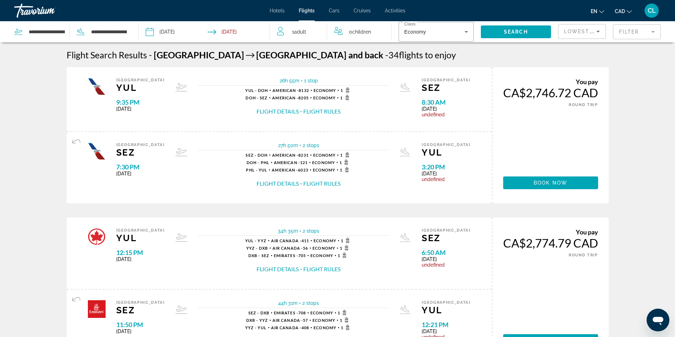
click at [173, 30] on input "Depart date: Jul 5, 2026" at bounding box center [176, 32] width 65 height 23
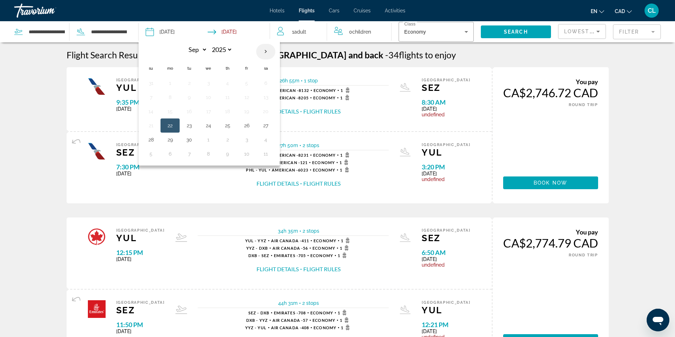
click at [263, 51] on th "Next month" at bounding box center [265, 52] width 19 height 16
select select "**"
click at [265, 110] on button "20" at bounding box center [265, 112] width 11 height 10
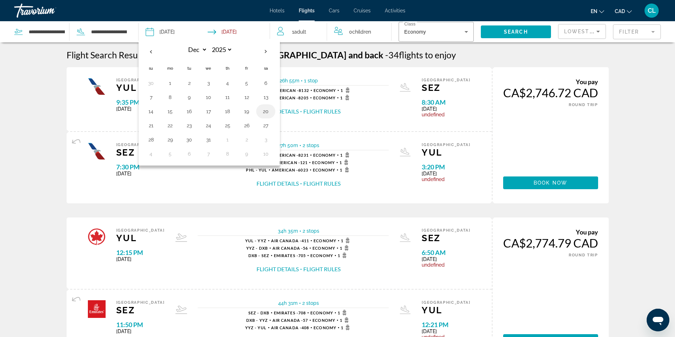
type input "**********"
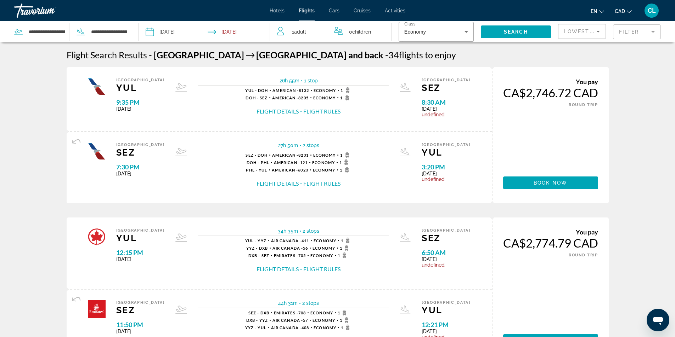
click at [240, 35] on input "Return date: Jul 19, 2026" at bounding box center [240, 32] width 65 height 23
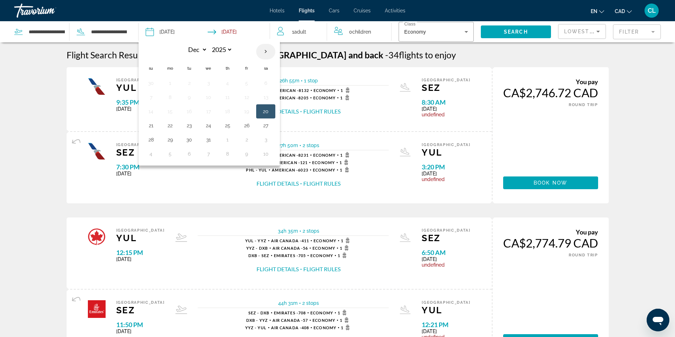
click at [262, 50] on th "Next month" at bounding box center [265, 52] width 19 height 16
select select "*"
select select "****"
click at [265, 84] on button "3" at bounding box center [265, 83] width 11 height 10
type input "**********"
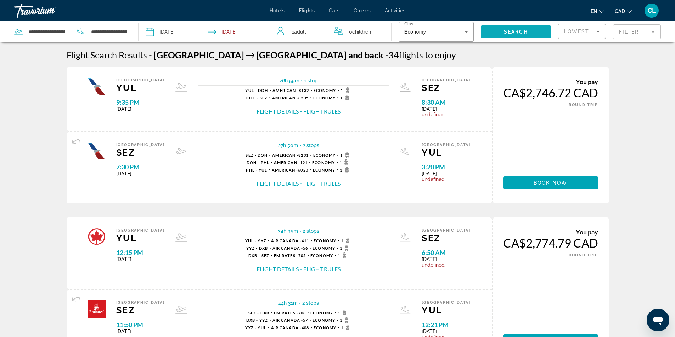
click at [508, 32] on span "Search" at bounding box center [515, 32] width 24 height 6
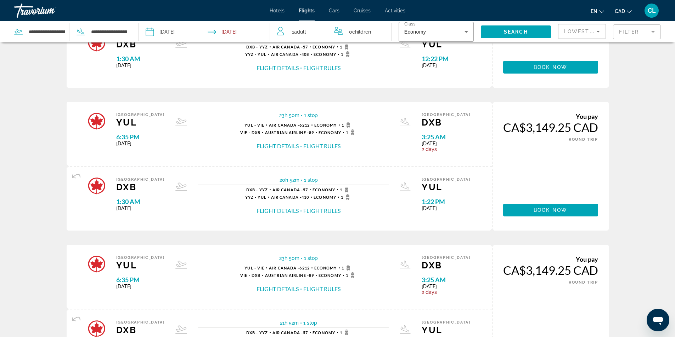
scroll to position [142, 0]
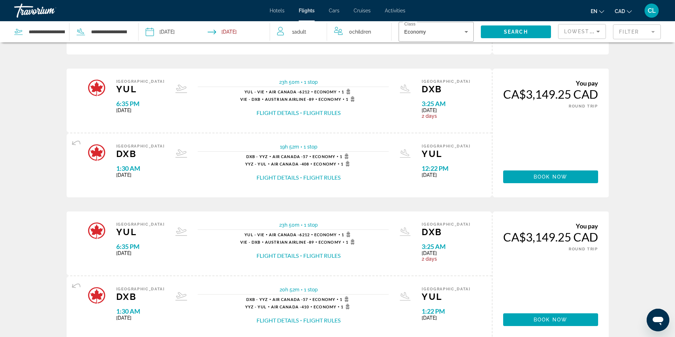
click at [275, 8] on span "Hotels" at bounding box center [276, 11] width 15 height 6
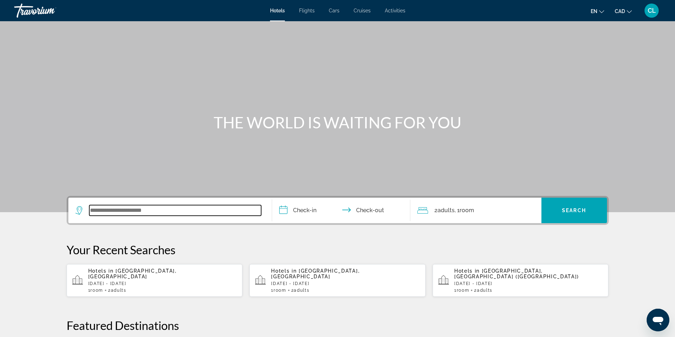
click at [180, 209] on input "Search widget" at bounding box center [175, 210] width 172 height 11
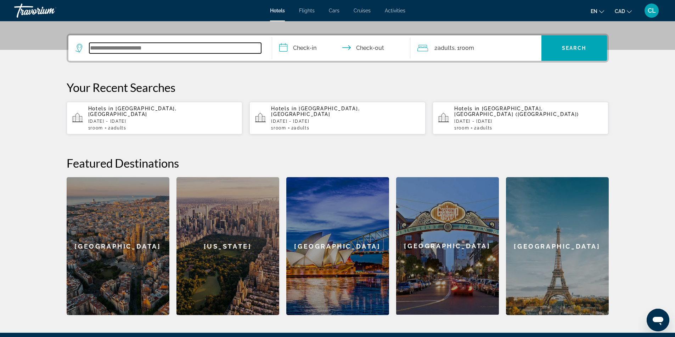
scroll to position [173, 0]
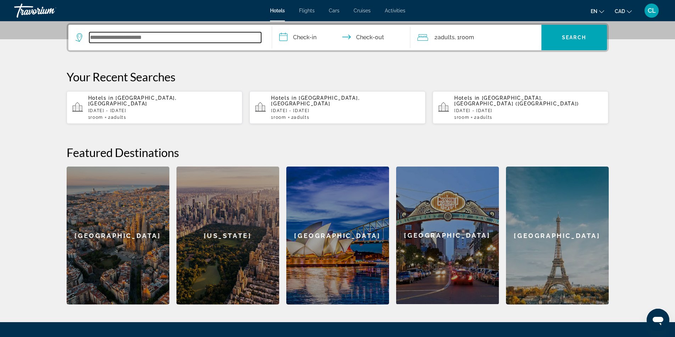
click at [144, 38] on input "Search widget" at bounding box center [175, 37] width 172 height 11
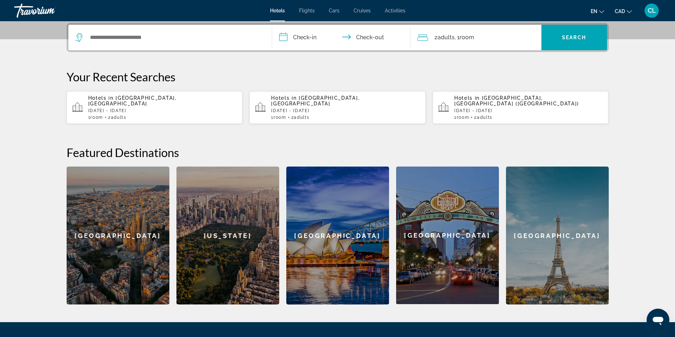
click at [239, 240] on div "[US_STATE]" at bounding box center [227, 236] width 103 height 138
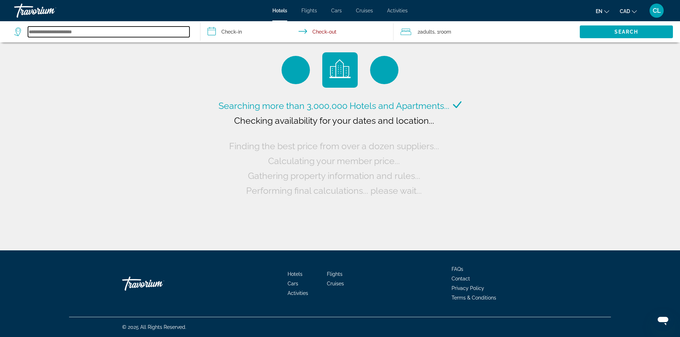
click at [100, 34] on input "Search widget" at bounding box center [108, 32] width 161 height 11
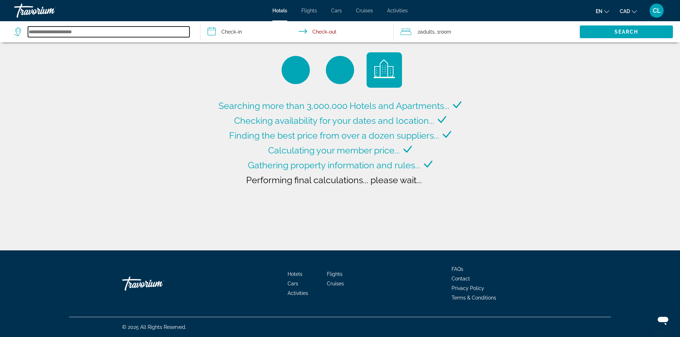
type input "**********"
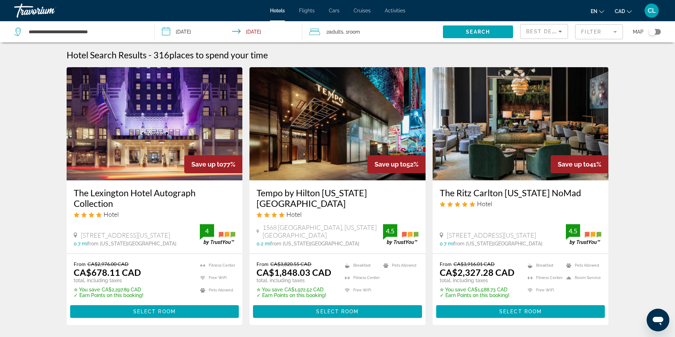
click at [207, 36] on input "**********" at bounding box center [230, 32] width 150 height 23
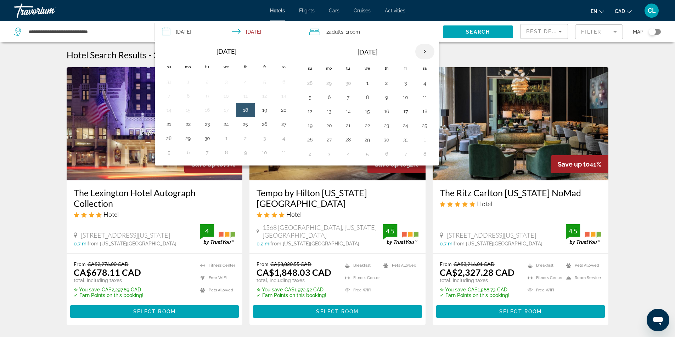
click at [422, 51] on th "Next month" at bounding box center [424, 52] width 19 height 16
click at [308, 141] on button "28" at bounding box center [309, 140] width 11 height 10
click at [427, 143] on button "3" at bounding box center [424, 140] width 11 height 10
type input "**********"
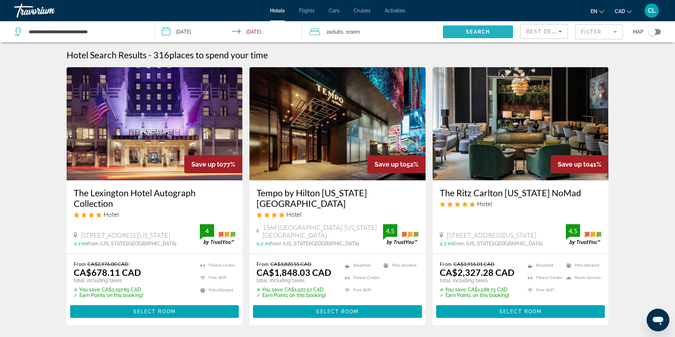
click at [465, 30] on span "Search widget" at bounding box center [478, 31] width 70 height 17
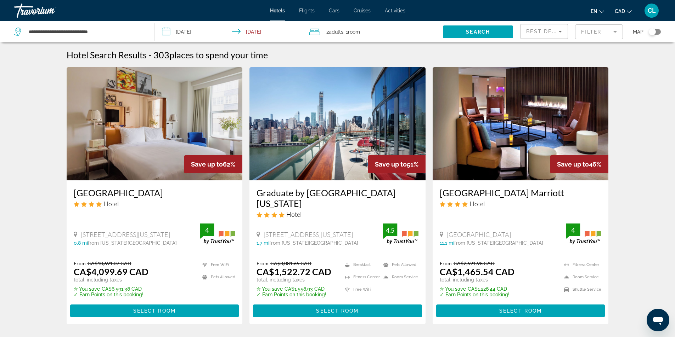
click at [555, 37] on div "Best Deals" at bounding box center [544, 34] width 36 height 20
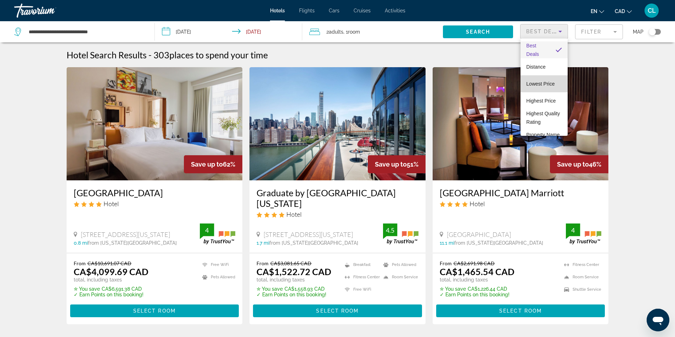
click at [549, 87] on span "Lowest Price" at bounding box center [540, 84] width 28 height 8
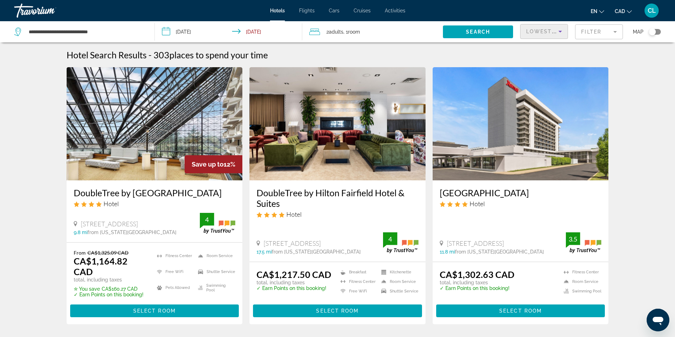
click at [193, 35] on input "**********" at bounding box center [230, 32] width 150 height 23
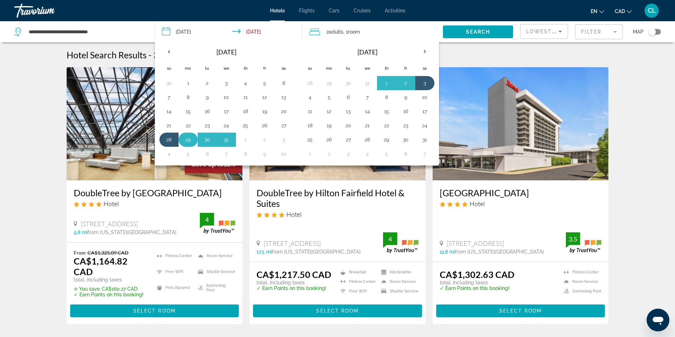
click at [185, 139] on button "29" at bounding box center [187, 140] width 11 height 10
click at [409, 84] on button "2" at bounding box center [405, 83] width 11 height 10
type input "**********"
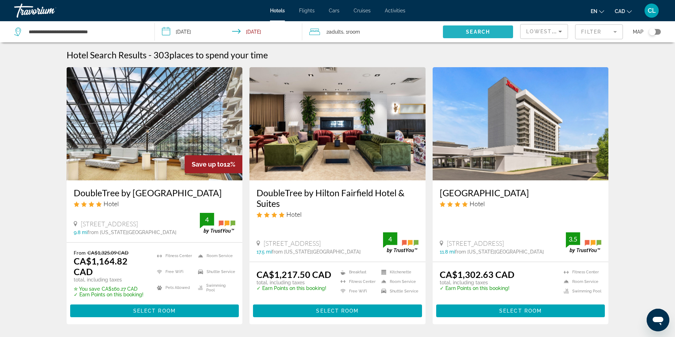
click at [490, 29] on span "Search widget" at bounding box center [478, 31] width 70 height 17
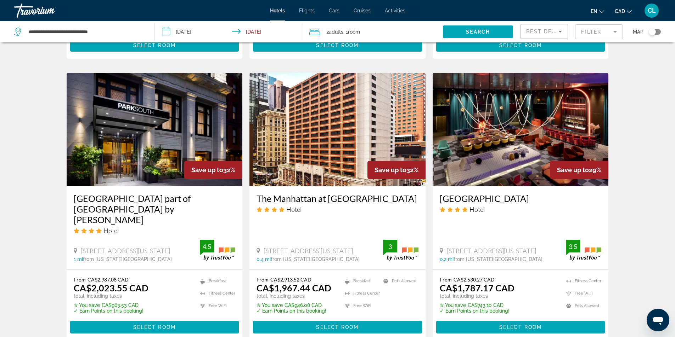
scroll to position [531, 0]
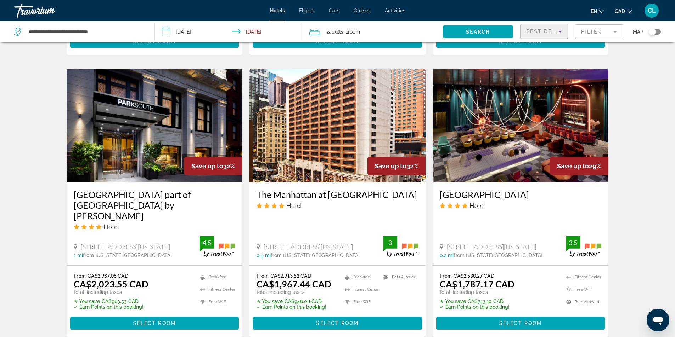
click at [537, 33] on span "Best Deals" at bounding box center [544, 32] width 37 height 6
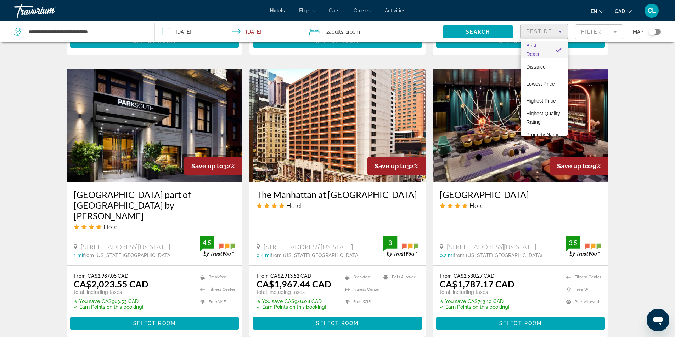
click at [397, 205] on div at bounding box center [337, 168] width 675 height 337
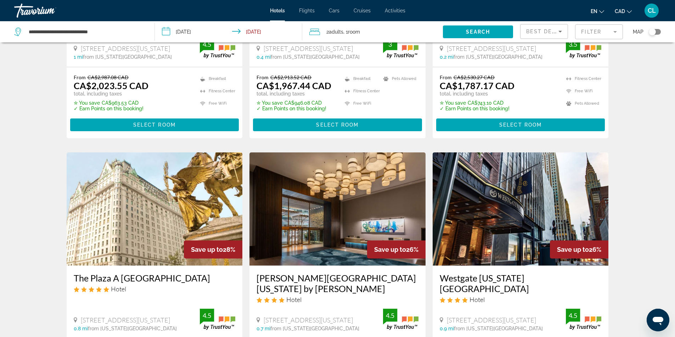
scroll to position [744, 0]
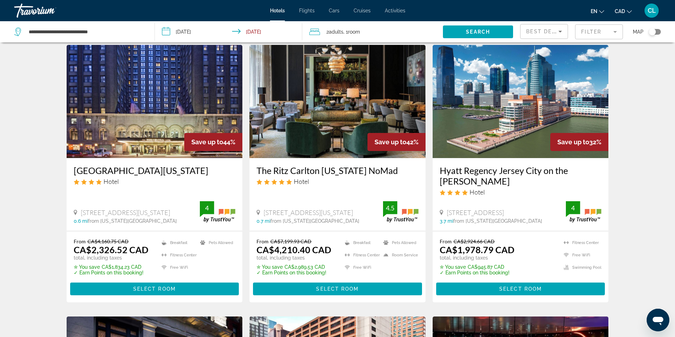
click at [653, 32] on div "Toggle map" at bounding box center [651, 31] width 7 height 7
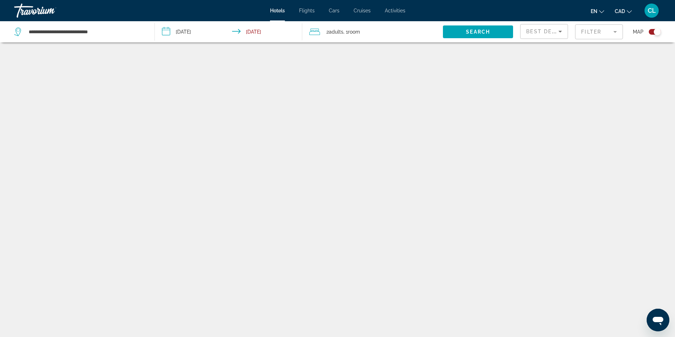
scroll to position [42, 0]
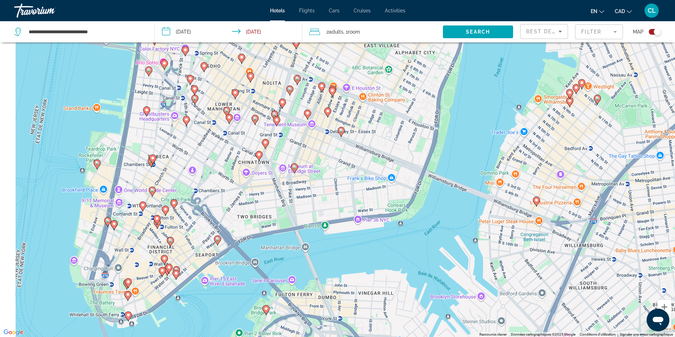
drag, startPoint x: 221, startPoint y: 183, endPoint x: 414, endPoint y: 233, distance: 199.8
click at [414, 233] on div "Pour activer le glissement avec le clavier, appuyez sur Alt+Entrée. Une fois ce…" at bounding box center [337, 168] width 675 height 337
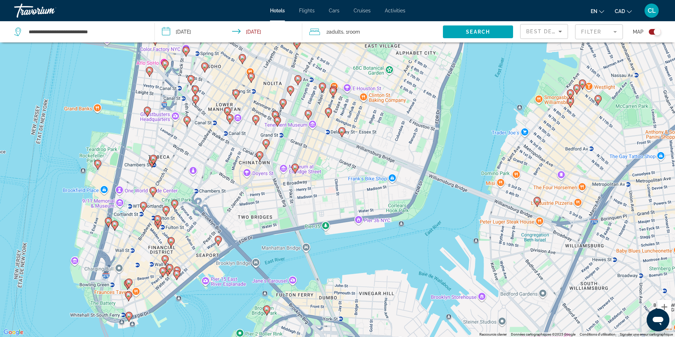
click at [205, 68] on image "Main content" at bounding box center [205, 66] width 4 height 4
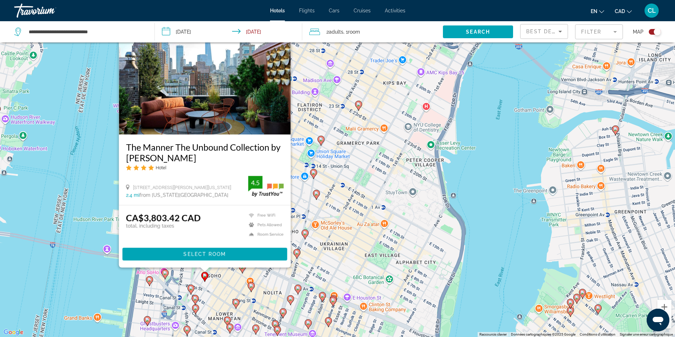
click at [229, 290] on div "Pour activer le glissement avec le clavier, appuyez sur Alt+Entrée. Une fois ce…" at bounding box center [337, 168] width 675 height 337
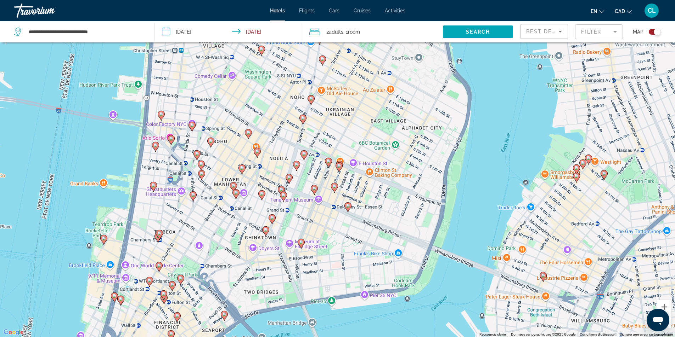
drag, startPoint x: 289, startPoint y: 237, endPoint x: 295, endPoint y: 101, distance: 136.5
click at [295, 101] on div "Pour activer le glissement avec le clavier, appuyez sur Alt+Entrée. Une fois ce…" at bounding box center [337, 168] width 675 height 337
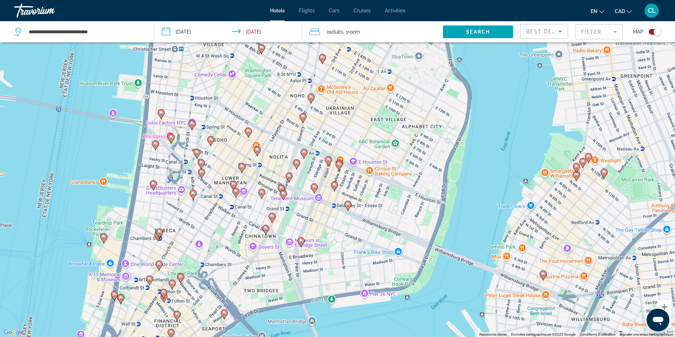
click at [236, 191] on image "Main content" at bounding box center [236, 191] width 4 height 4
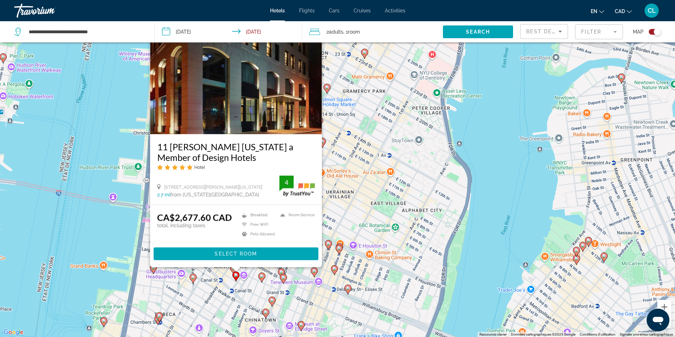
click at [331, 215] on div "Pour activer le glissement avec le clavier, appuyez sur Alt+Entrée. Une fois ce…" at bounding box center [337, 168] width 675 height 337
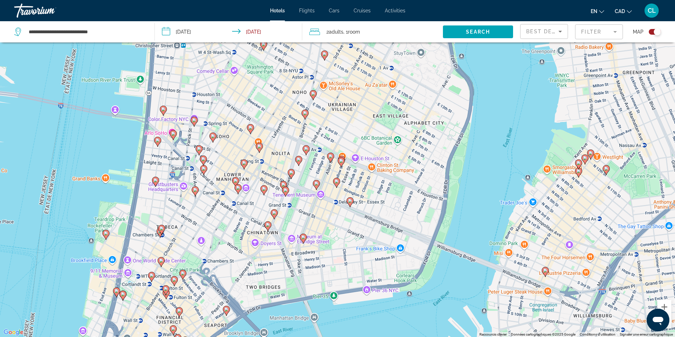
drag, startPoint x: 238, startPoint y: 271, endPoint x: 240, endPoint y: 183, distance: 88.2
click at [240, 183] on div "Pour activer le glissement avec le clavier, appuyez sur Alt+Entrée. Une fois ce…" at bounding box center [337, 168] width 675 height 337
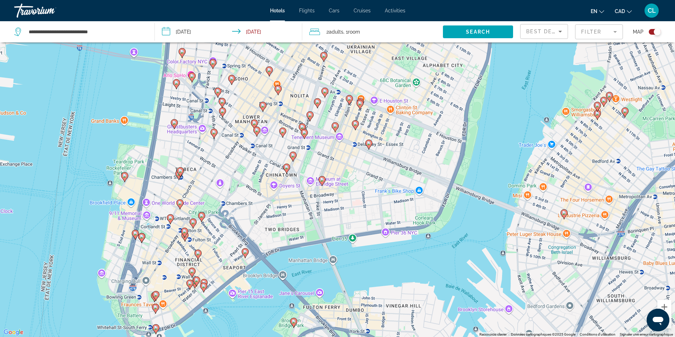
drag, startPoint x: 224, startPoint y: 241, endPoint x: 244, endPoint y: 182, distance: 62.8
click at [244, 182] on div "Pour activer le glissement avec le clavier, appuyez sur Alt+Entrée. Une fois ce…" at bounding box center [337, 168] width 675 height 337
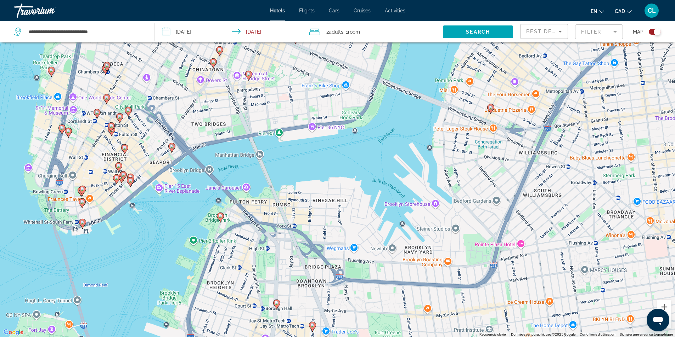
drag, startPoint x: 244, startPoint y: 147, endPoint x: 171, endPoint y: 43, distance: 127.6
click at [171, 43] on div "**********" at bounding box center [337, 190] width 675 height 380
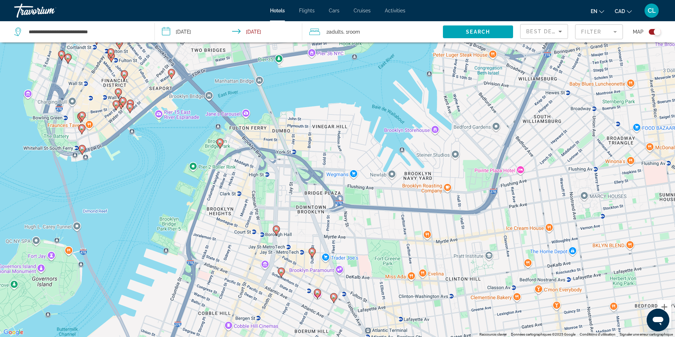
drag, startPoint x: 259, startPoint y: 288, endPoint x: 258, endPoint y: 211, distance: 76.8
click at [258, 211] on div "Pour activer le glissement avec le clavier, appuyez sur Alt+Entrée. Une fois ce…" at bounding box center [337, 168] width 675 height 337
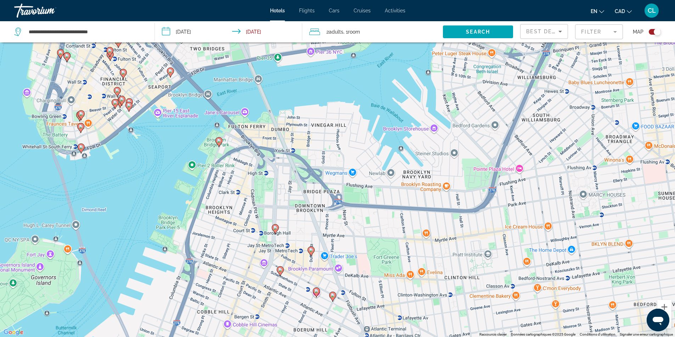
click at [312, 251] on image "Main content" at bounding box center [311, 250] width 4 height 4
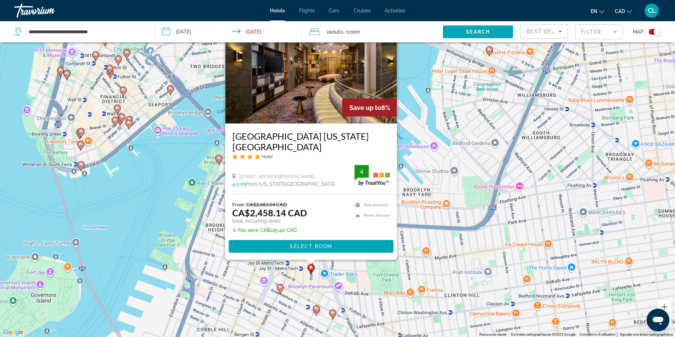
click at [281, 289] on image "Main content" at bounding box center [280, 288] width 4 height 4
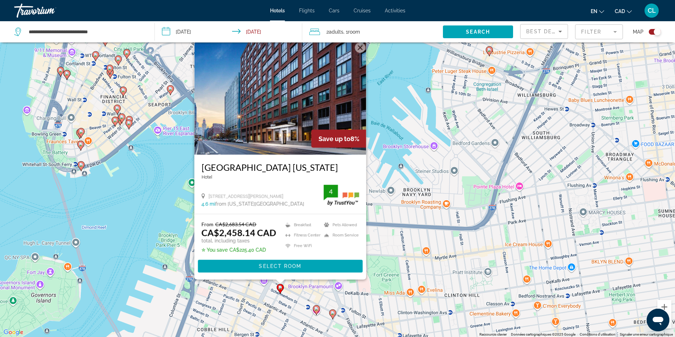
click at [294, 306] on div "Pour activer le glissement avec le clavier, appuyez sur Alt+Entrée. Une fois ce…" at bounding box center [337, 168] width 675 height 337
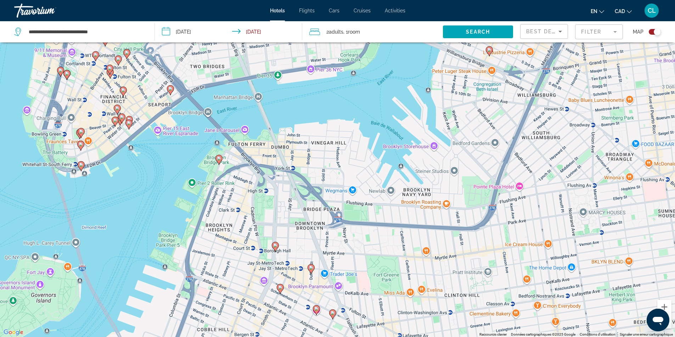
click at [222, 158] on icon "Main content" at bounding box center [218, 159] width 6 height 9
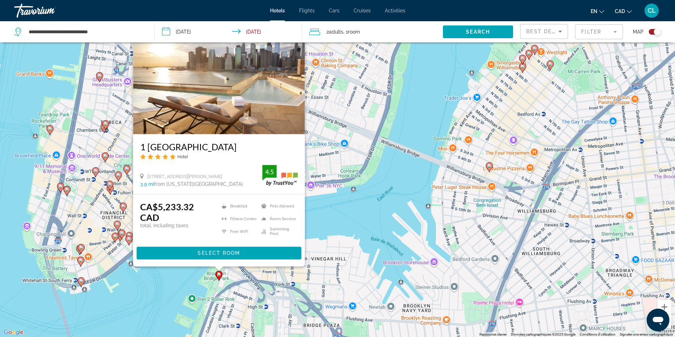
click at [217, 275] on image "Main content" at bounding box center [219, 275] width 4 height 4
click at [183, 280] on div "Pour activer le glissement avec le clavier, appuyez sur Alt+Entrée. Une fois ce…" at bounding box center [337, 168] width 675 height 337
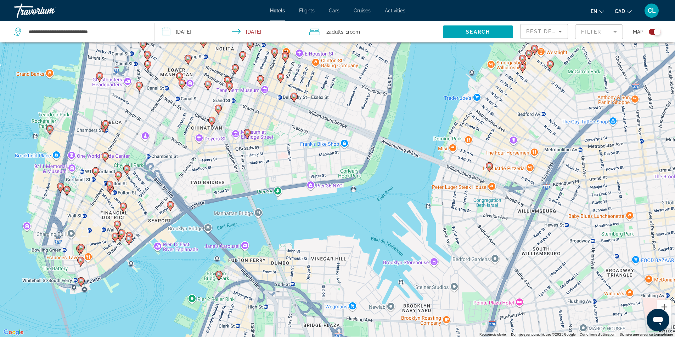
click at [111, 185] on image "Main content" at bounding box center [110, 184] width 4 height 4
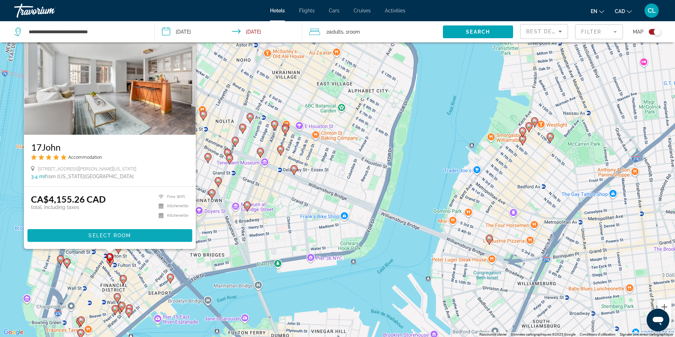
click at [155, 242] on span "Main content" at bounding box center [109, 235] width 165 height 17
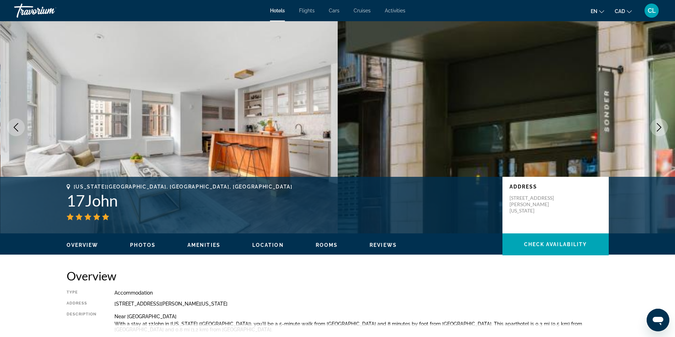
click at [12, 128] on icon "Previous image" at bounding box center [16, 127] width 8 height 8
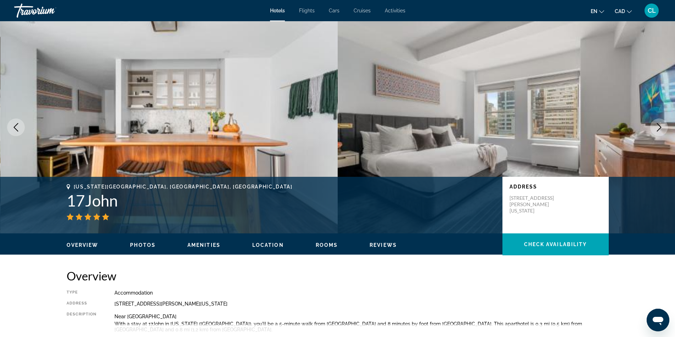
click at [22, 127] on button "Previous image" at bounding box center [16, 128] width 18 height 18
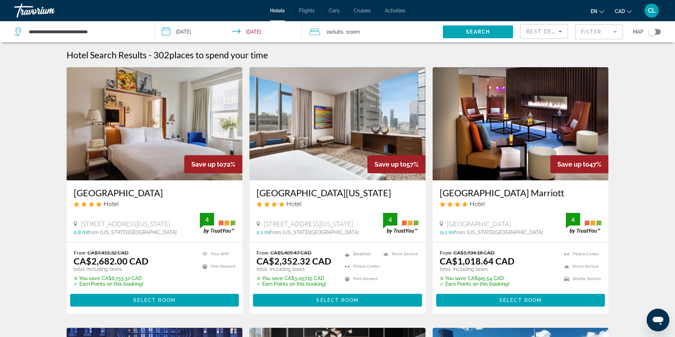
click at [343, 141] on img "Main content" at bounding box center [337, 123] width 176 height 113
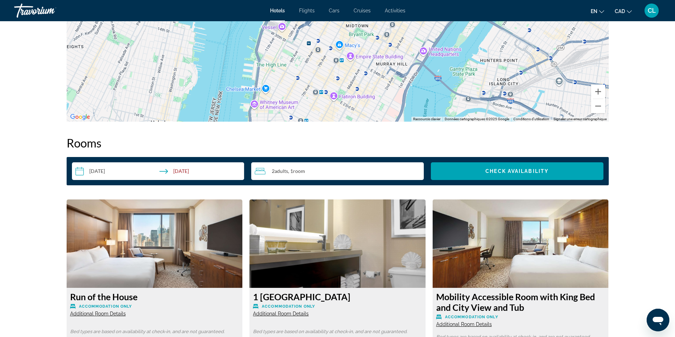
scroll to position [699, 0]
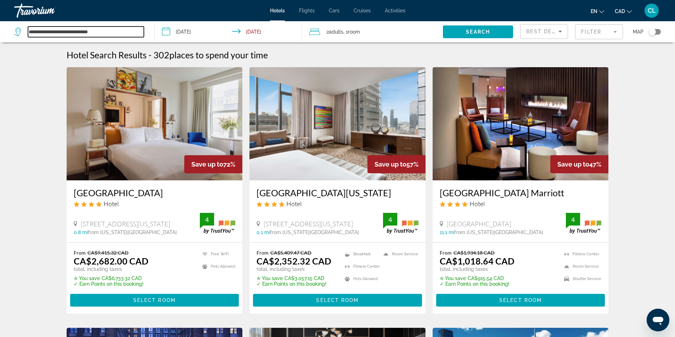
drag, startPoint x: 121, startPoint y: 32, endPoint x: 0, endPoint y: 29, distance: 120.8
click at [0, 29] on app-destination-search "**********" at bounding box center [77, 31] width 155 height 21
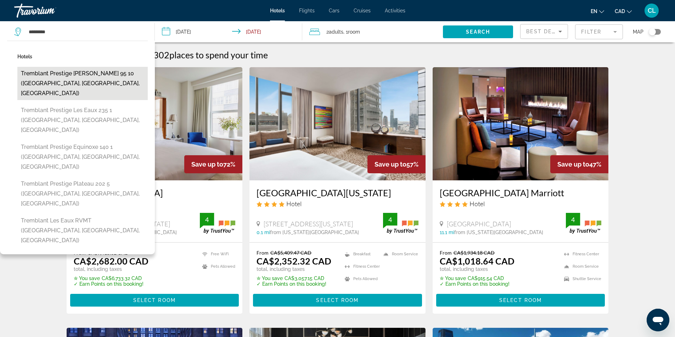
click at [56, 81] on button "Tremblant Prestige [PERSON_NAME] 95 10 ([GEOGRAPHIC_DATA], [GEOGRAPHIC_DATA], […" at bounding box center [82, 83] width 130 height 33
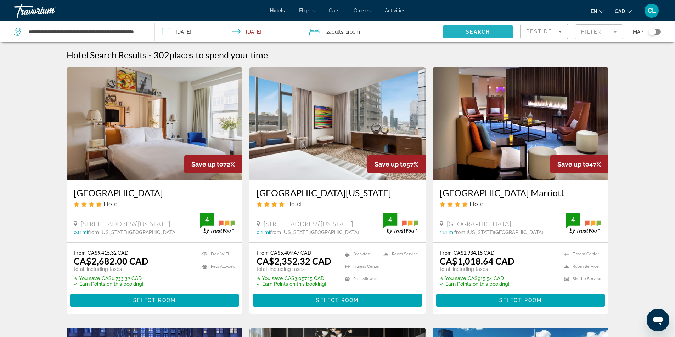
click at [460, 34] on span "Search widget" at bounding box center [478, 31] width 70 height 17
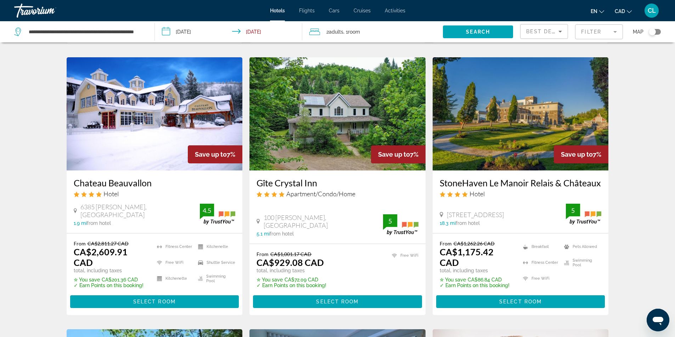
scroll to position [69, 0]
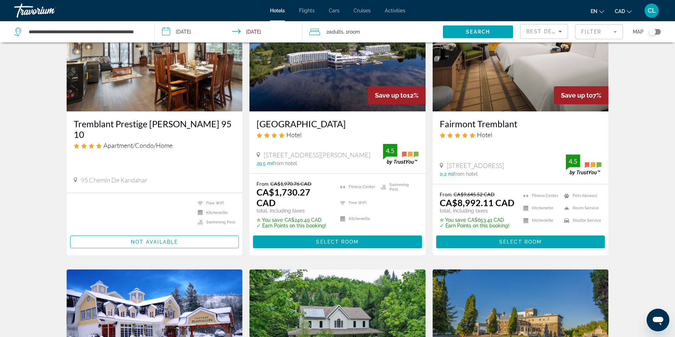
click at [144, 29] on div "**********" at bounding box center [80, 31] width 133 height 21
click at [129, 36] on input "**********" at bounding box center [86, 32] width 116 height 11
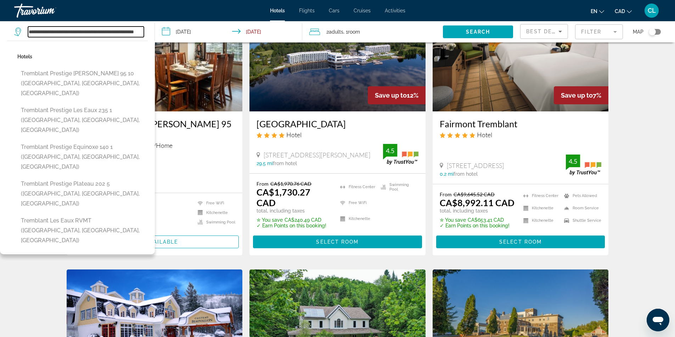
type input "**********"
drag, startPoint x: 28, startPoint y: 33, endPoint x: 168, endPoint y: 49, distance: 140.4
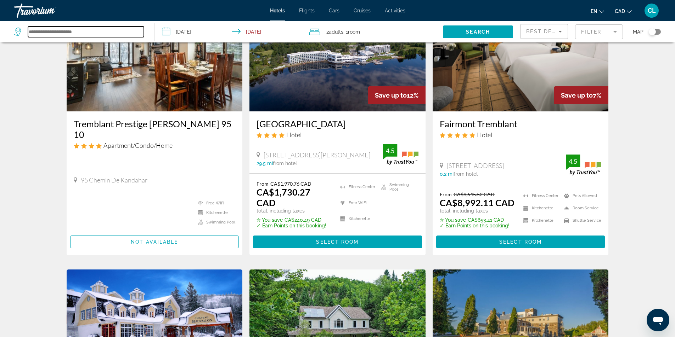
scroll to position [0, 0]
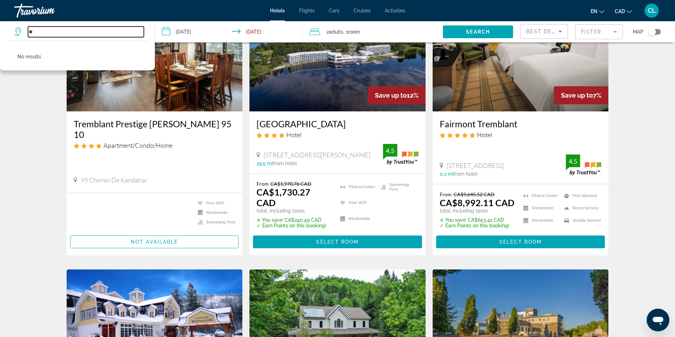
type input "*"
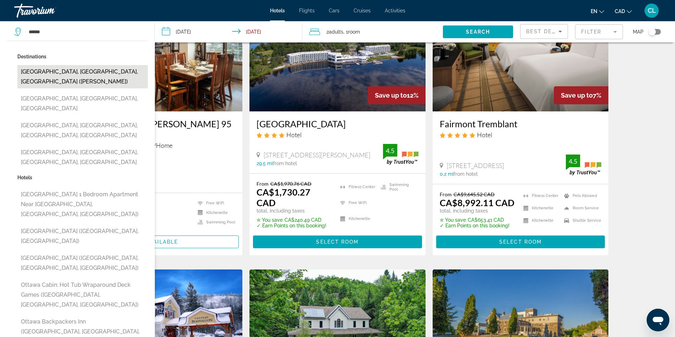
click at [107, 68] on button "[GEOGRAPHIC_DATA], [GEOGRAPHIC_DATA], [GEOGRAPHIC_DATA] ([PERSON_NAME])" at bounding box center [82, 76] width 130 height 23
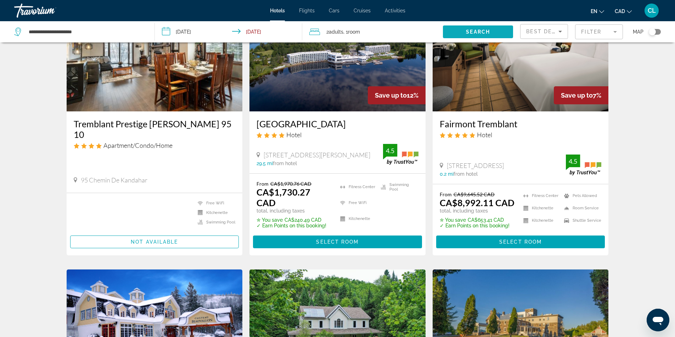
click at [455, 32] on span "Search widget" at bounding box center [478, 31] width 70 height 17
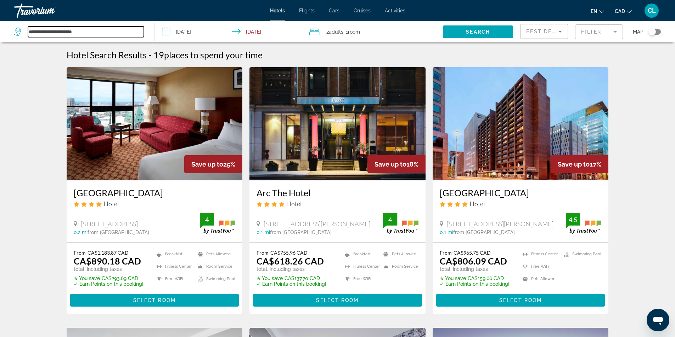
click at [104, 34] on input "**********" at bounding box center [86, 32] width 116 height 11
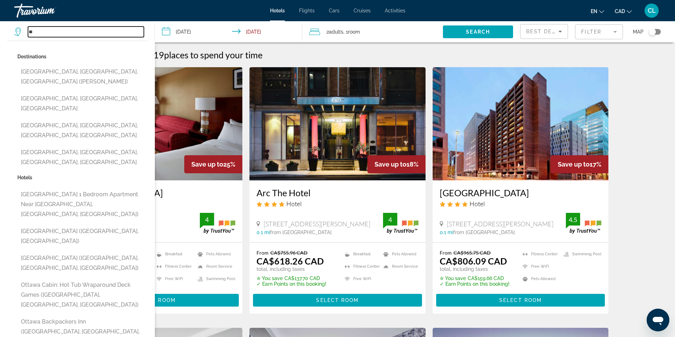
type input "*"
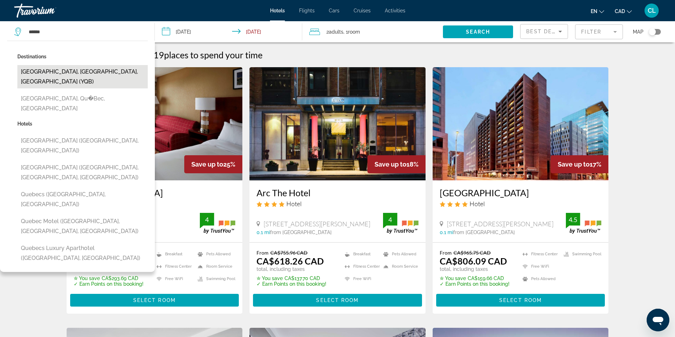
click at [93, 74] on button "[GEOGRAPHIC_DATA], [GEOGRAPHIC_DATA], [GEOGRAPHIC_DATA] (YQB)" at bounding box center [82, 76] width 130 height 23
type input "**********"
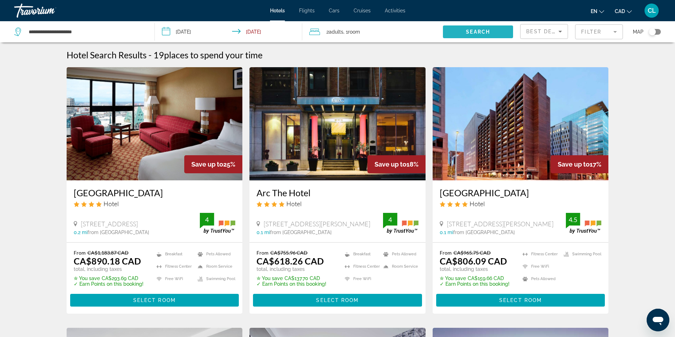
click at [465, 34] on span "Search widget" at bounding box center [478, 31] width 70 height 17
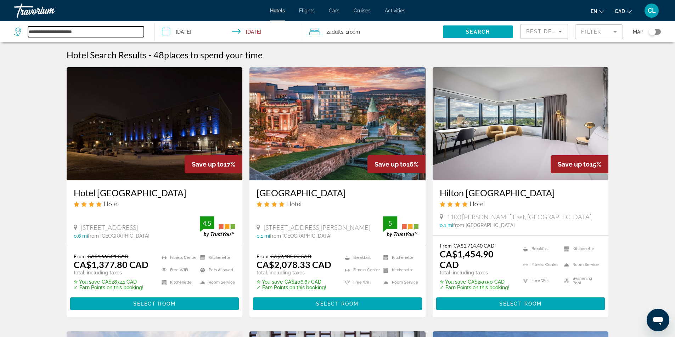
drag, startPoint x: 100, startPoint y: 29, endPoint x: 19, endPoint y: 40, distance: 81.2
click at [19, 40] on div "**********" at bounding box center [80, 31] width 133 height 21
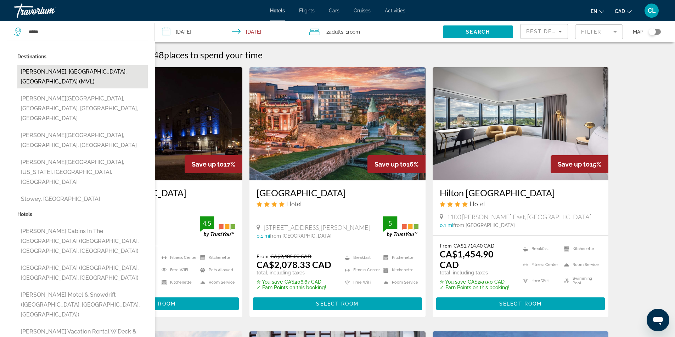
click at [36, 76] on button "[PERSON_NAME], [GEOGRAPHIC_DATA], [GEOGRAPHIC_DATA] (MVL)" at bounding box center [82, 76] width 130 height 23
type input "**********"
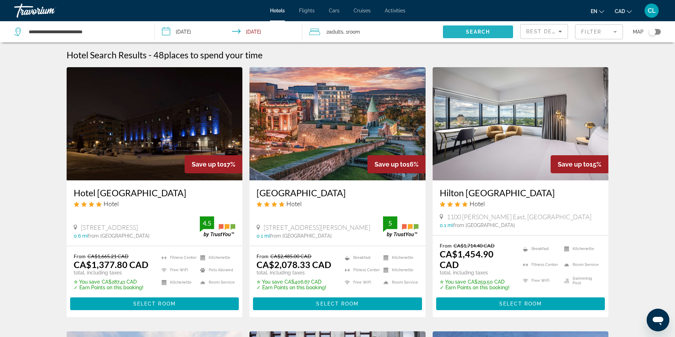
click at [480, 26] on span "Search widget" at bounding box center [478, 31] width 70 height 17
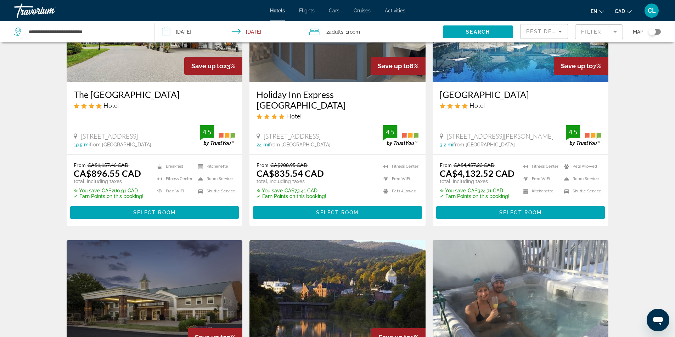
scroll to position [71, 0]
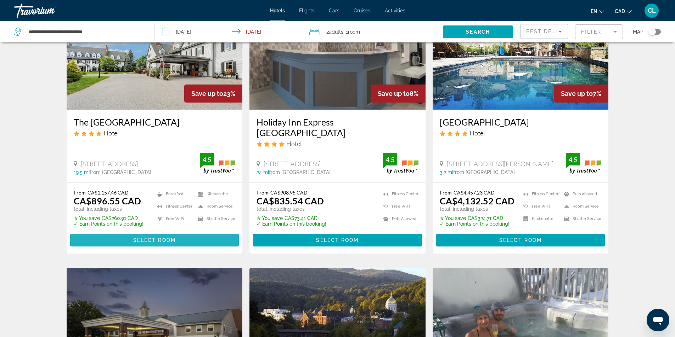
click at [184, 239] on span "Main content" at bounding box center [154, 240] width 169 height 17
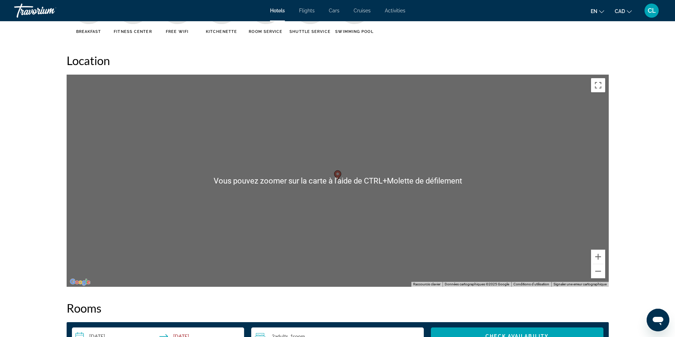
scroll to position [673, 0]
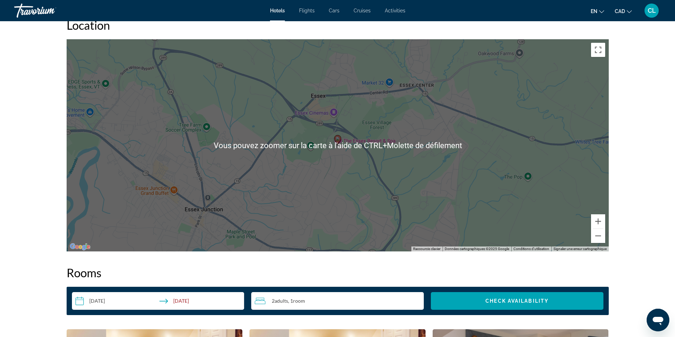
click at [336, 179] on div "Pour activer le glissement avec le clavier, appuyez sur Alt+Entrée. Une fois ce…" at bounding box center [338, 145] width 542 height 212
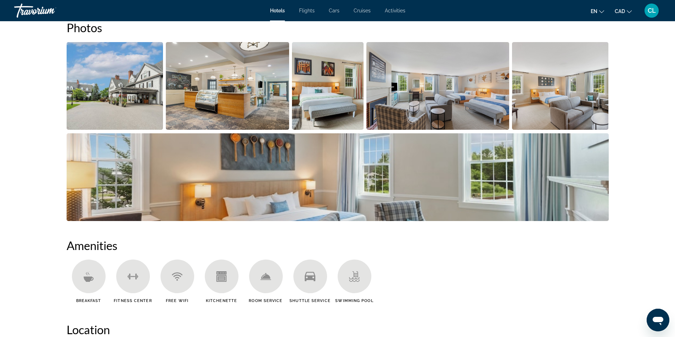
scroll to position [389, 0]
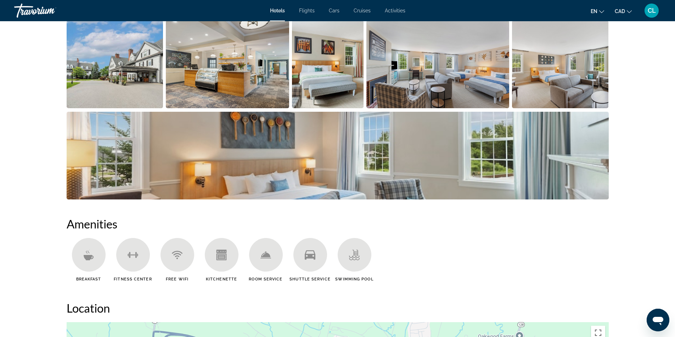
click at [359, 264] on div "Main content" at bounding box center [354, 255] width 34 height 34
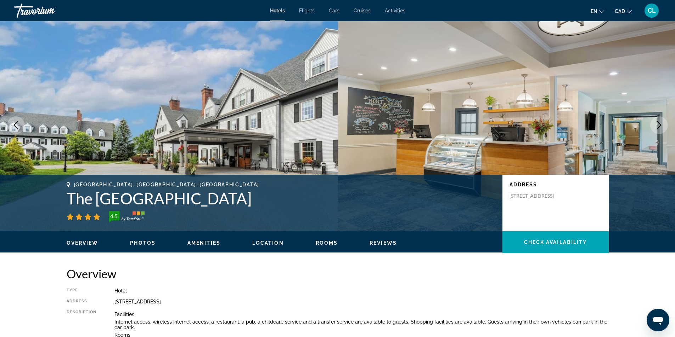
scroll to position [0, 0]
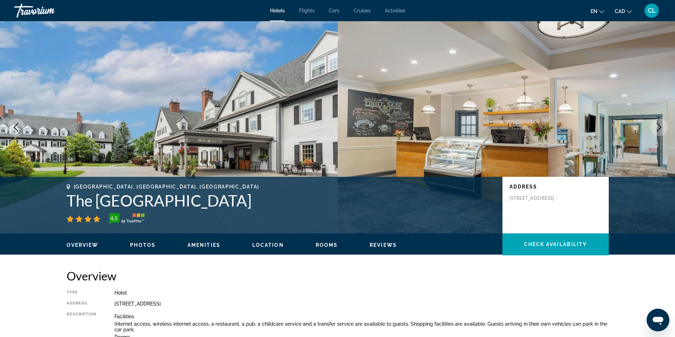
click at [233, 91] on img "Main content" at bounding box center [168, 127] width 337 height 212
click at [660, 127] on icon "Next image" at bounding box center [658, 127] width 5 height 8
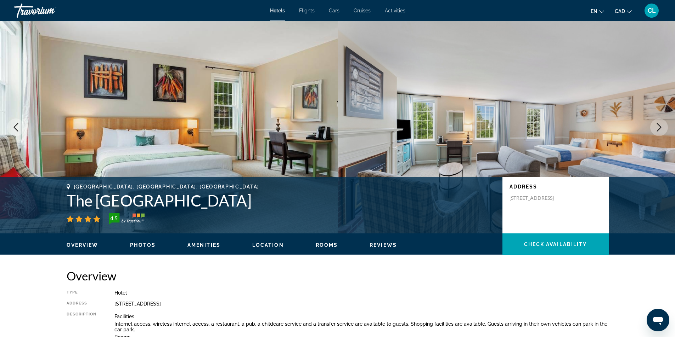
click at [660, 127] on icon "Next image" at bounding box center [658, 127] width 5 height 8
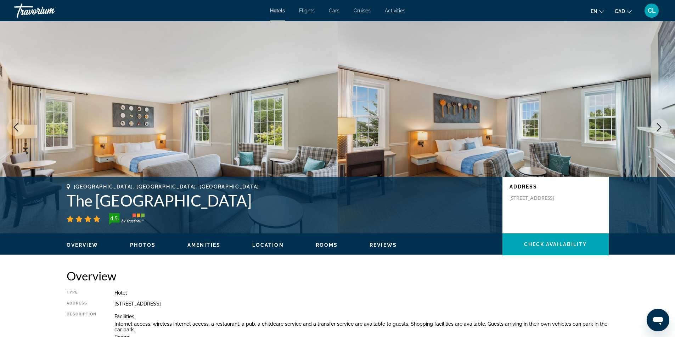
click at [660, 127] on icon "Next image" at bounding box center [658, 127] width 5 height 8
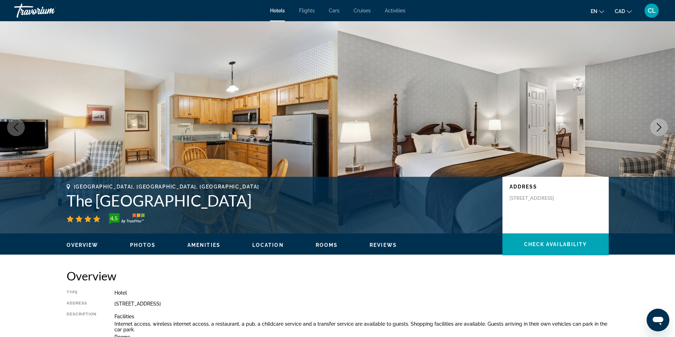
click at [660, 127] on icon "Next image" at bounding box center [658, 127] width 5 height 8
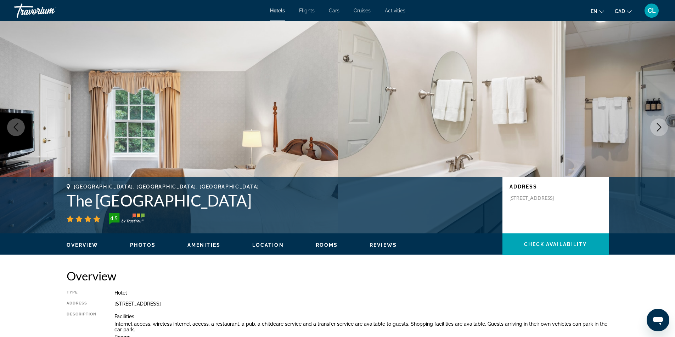
click at [660, 127] on icon "Next image" at bounding box center [658, 127] width 5 height 8
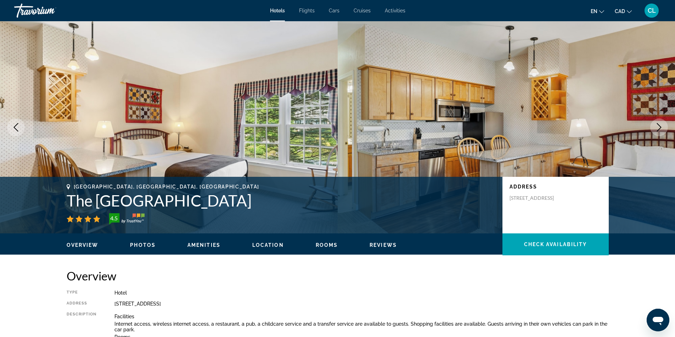
click at [660, 126] on icon "Next image" at bounding box center [658, 127] width 8 height 8
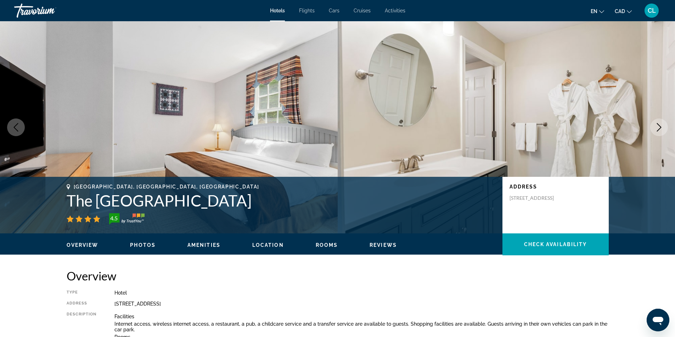
click at [660, 126] on icon "Next image" at bounding box center [658, 127] width 8 height 8
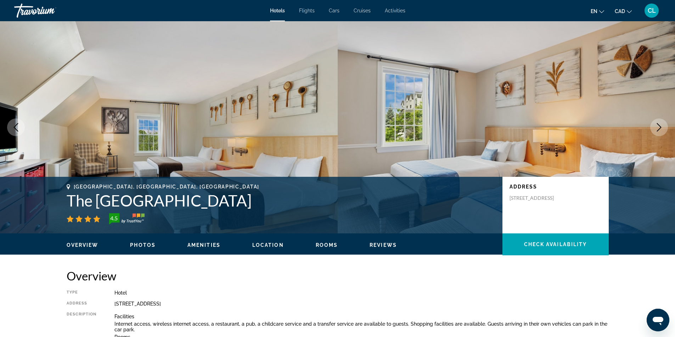
click at [660, 126] on icon "Next image" at bounding box center [658, 127] width 8 height 8
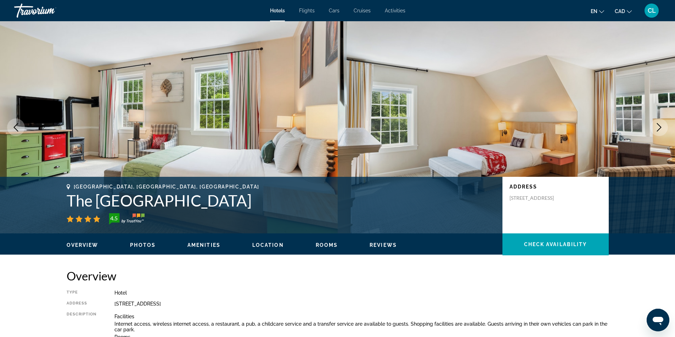
click at [660, 126] on icon "Next image" at bounding box center [658, 127] width 8 height 8
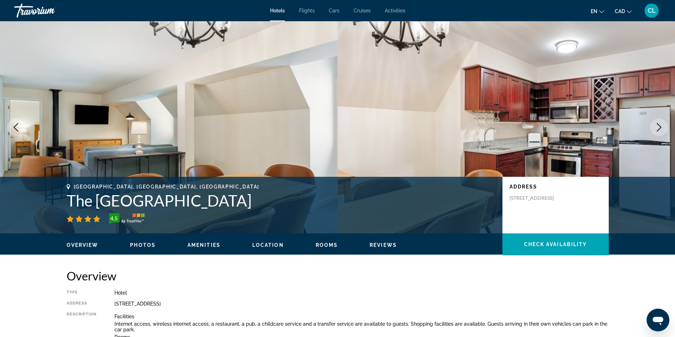
click at [660, 126] on icon "Next image" at bounding box center [658, 127] width 8 height 8
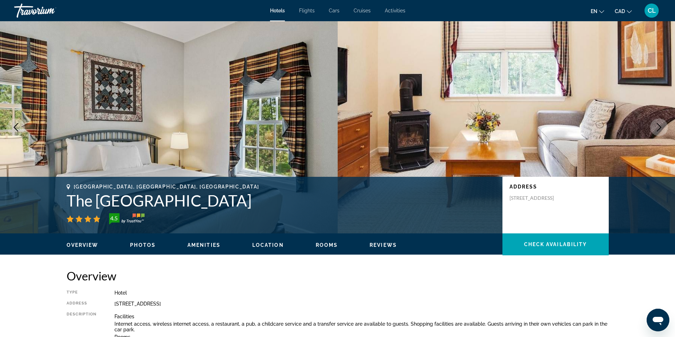
click at [660, 126] on icon "Next image" at bounding box center [658, 127] width 8 height 8
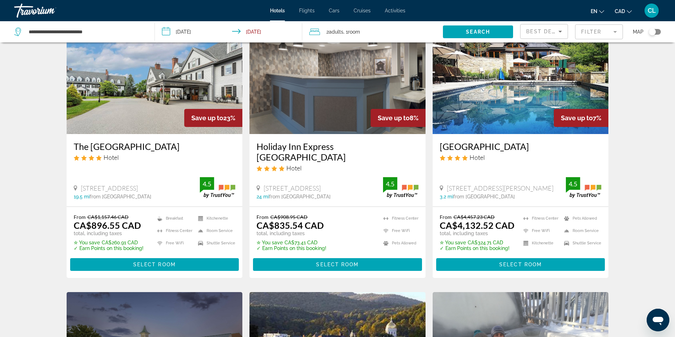
scroll to position [35, 0]
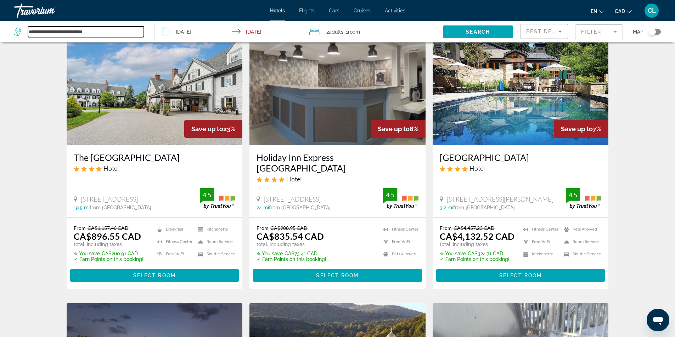
click at [113, 35] on input "**********" at bounding box center [86, 32] width 116 height 11
type input "*"
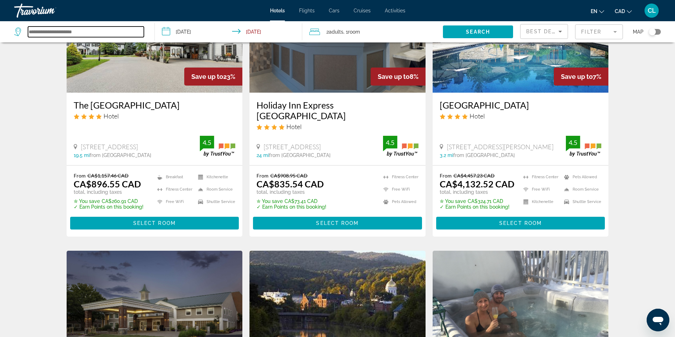
scroll to position [71, 0]
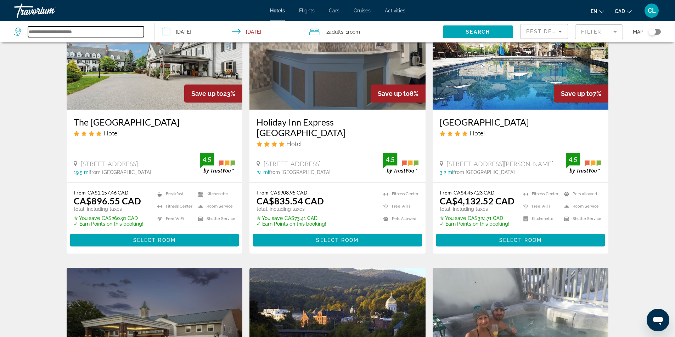
drag, startPoint x: 68, startPoint y: 29, endPoint x: 72, endPoint y: 26, distance: 5.3
click at [69, 29] on input "Search widget" at bounding box center [86, 32] width 116 height 11
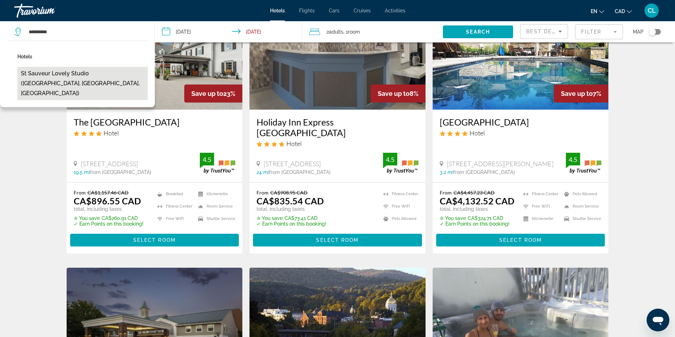
click at [117, 69] on button "St Sauveur Lovely Studio ([GEOGRAPHIC_DATA], [GEOGRAPHIC_DATA], [GEOGRAPHIC_DAT…" at bounding box center [82, 83] width 130 height 33
type input "**********"
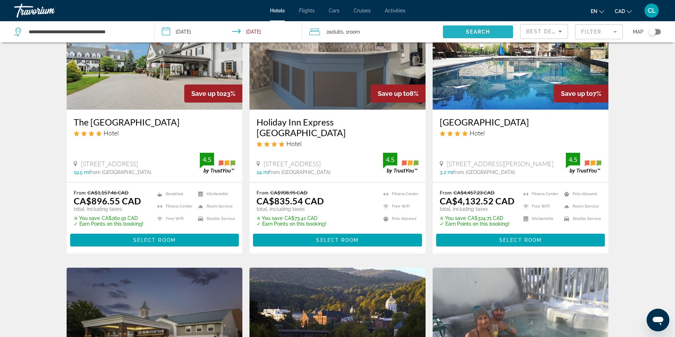
click at [469, 29] on span "Search widget" at bounding box center [478, 31] width 70 height 17
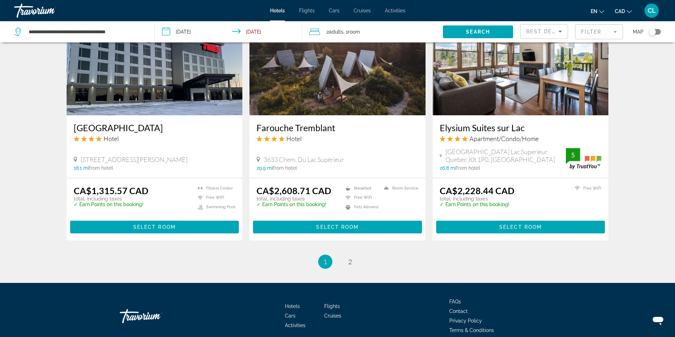
scroll to position [668, 0]
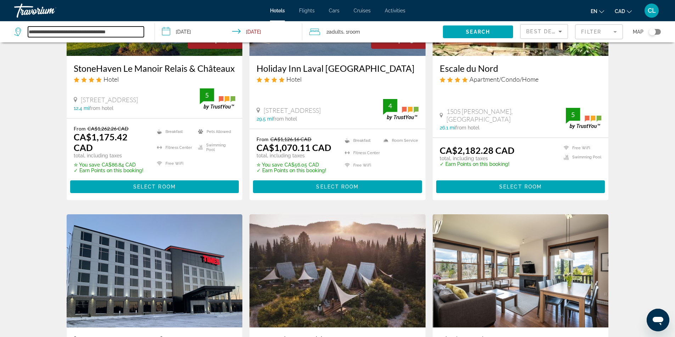
drag, startPoint x: 142, startPoint y: 34, endPoint x: 14, endPoint y: 33, distance: 127.5
click at [14, 33] on div "**********" at bounding box center [79, 32] width 130 height 11
type input "**********"
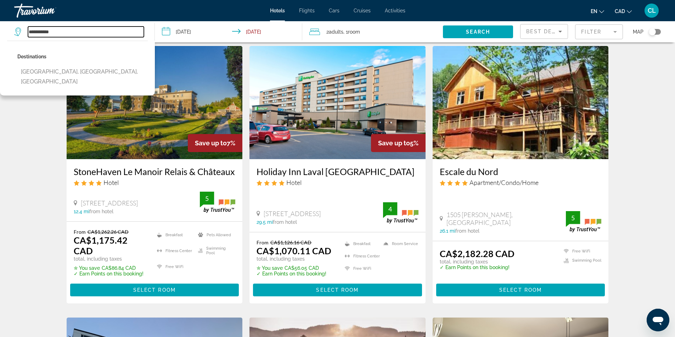
scroll to position [562, 0]
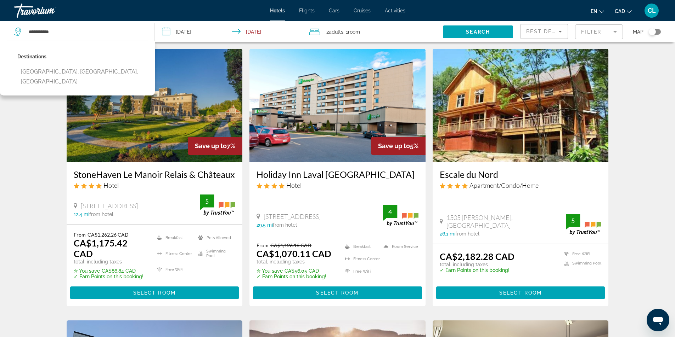
click at [175, 44] on input "**********" at bounding box center [230, 32] width 150 height 23
